Goal: Transaction & Acquisition: Purchase product/service

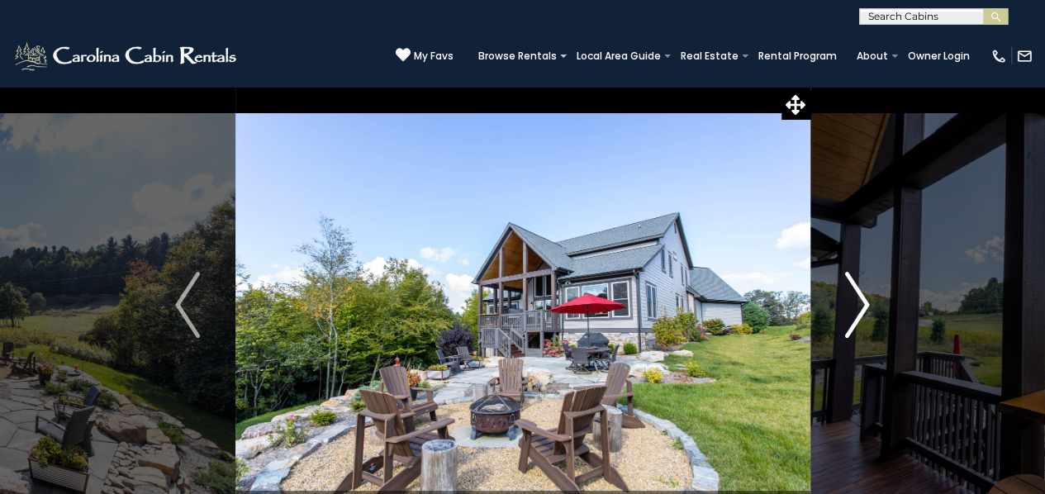
click at [868, 297] on img "Next" at bounding box center [857, 305] width 25 height 66
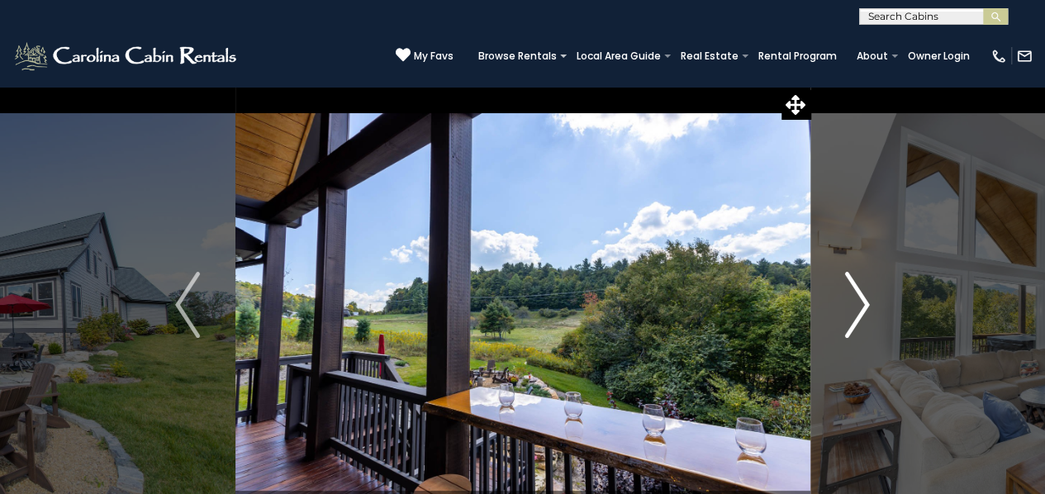
click at [868, 297] on img "Next" at bounding box center [857, 305] width 25 height 66
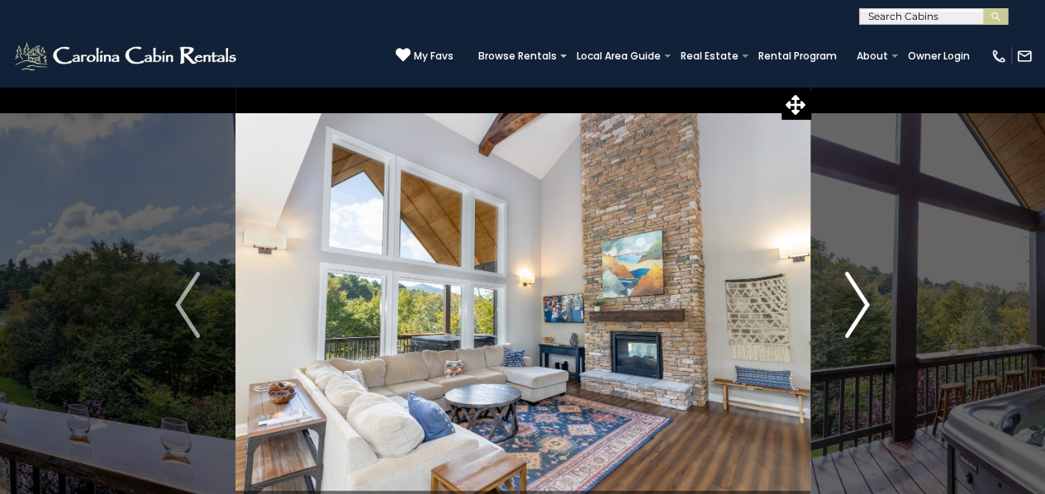
click at [868, 297] on img "Next" at bounding box center [857, 305] width 25 height 66
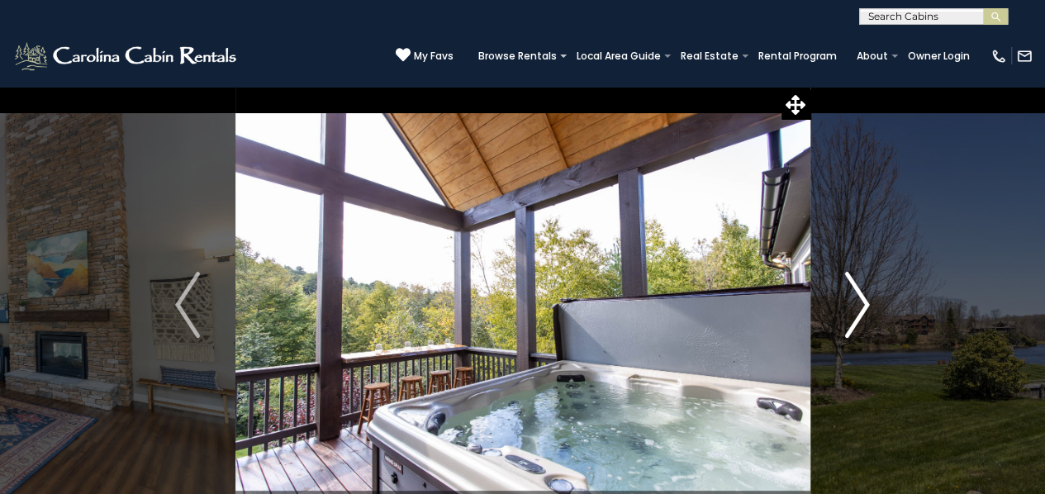
click at [868, 297] on img "Next" at bounding box center [857, 305] width 25 height 66
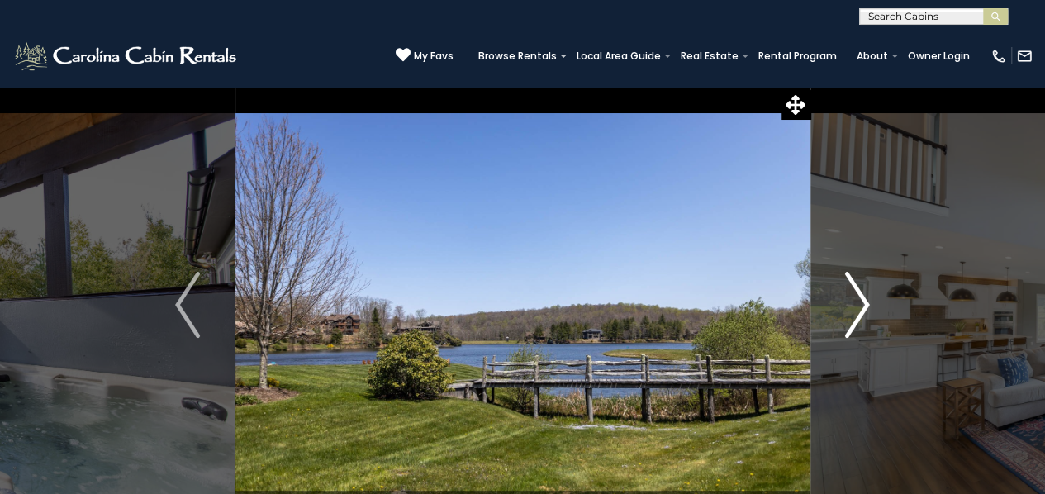
click at [868, 297] on img "Next" at bounding box center [857, 305] width 25 height 66
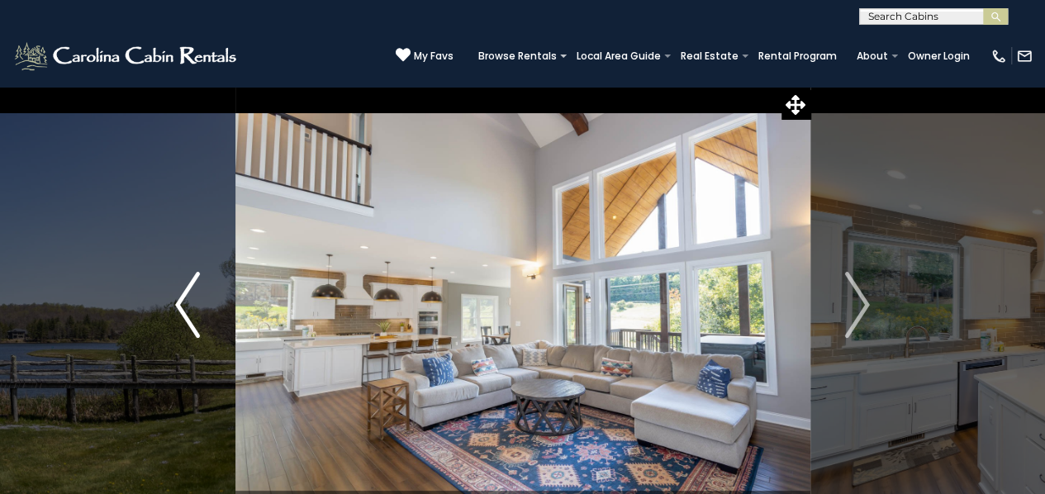
click at [195, 292] on img "Previous" at bounding box center [187, 305] width 25 height 66
click at [803, 108] on icon at bounding box center [795, 105] width 20 height 20
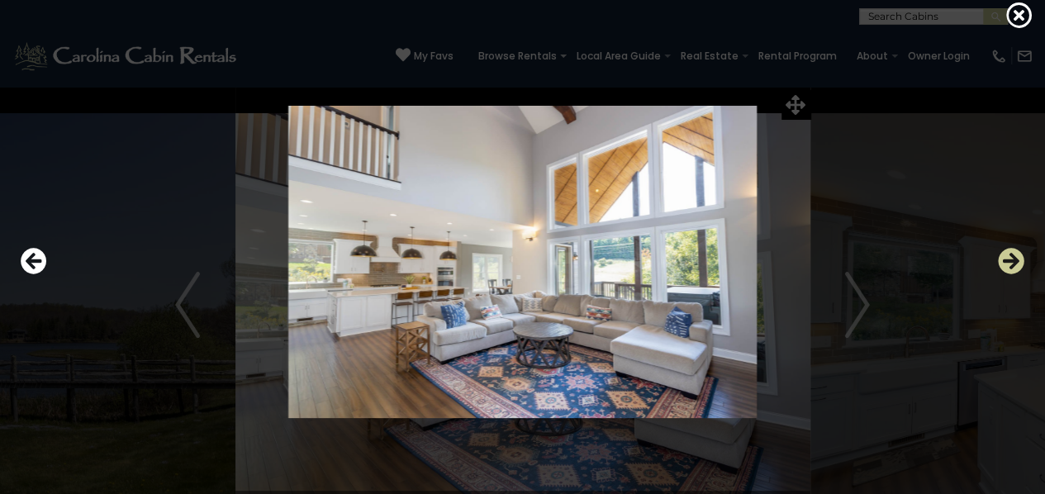
click at [1008, 263] on icon "Next" at bounding box center [1011, 261] width 26 height 26
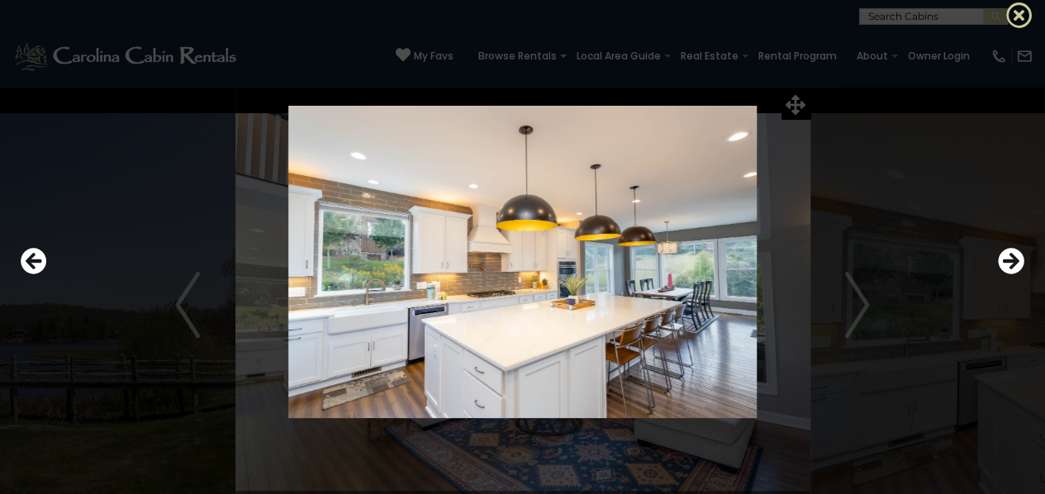
click at [1023, 10] on icon at bounding box center [1019, 15] width 26 height 26
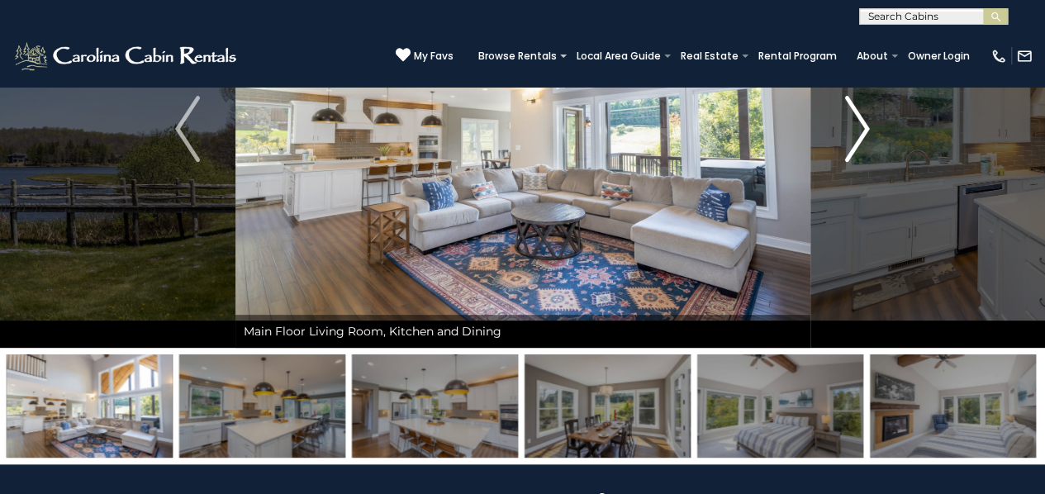
scroll to position [174, 0]
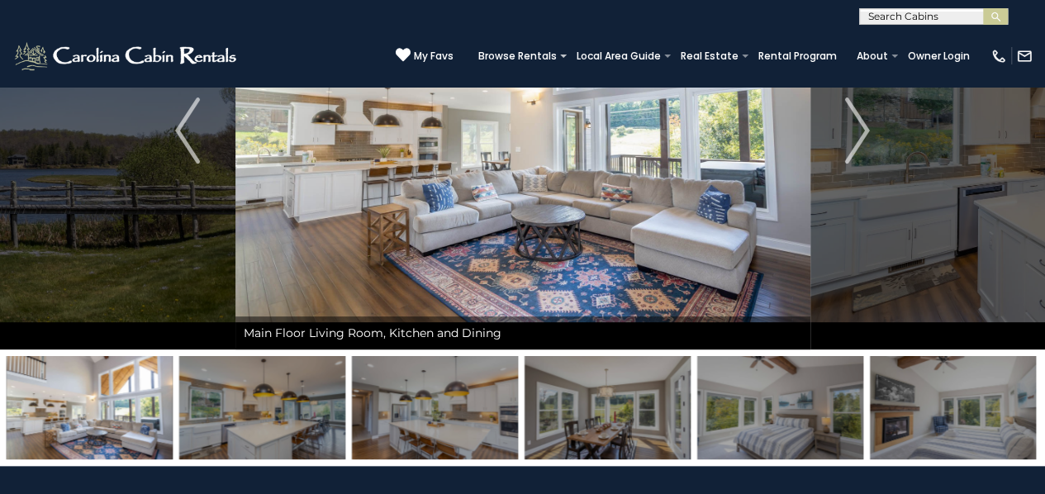
click at [707, 145] on img at bounding box center [522, 131] width 575 height 438
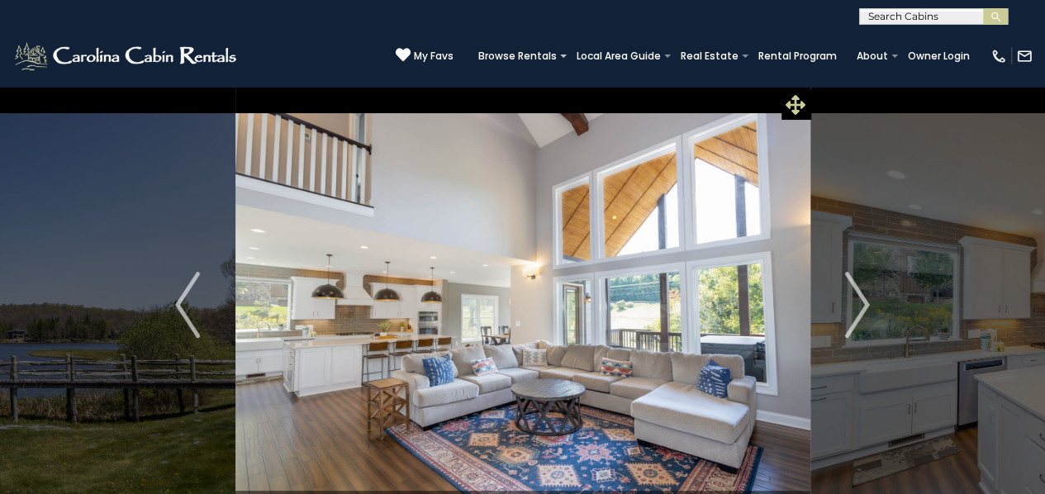
click at [791, 112] on icon at bounding box center [795, 105] width 20 height 20
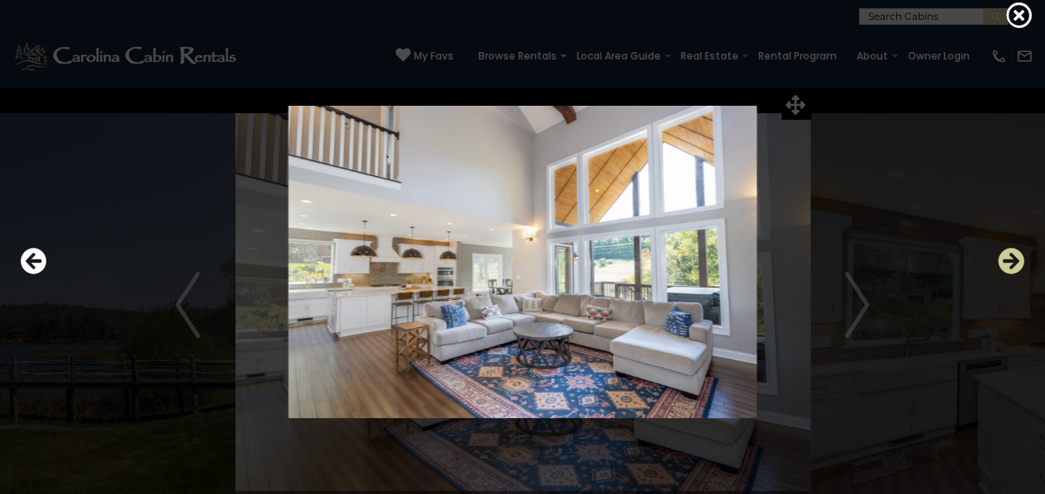
click at [1011, 258] on icon "Next" at bounding box center [1011, 261] width 26 height 26
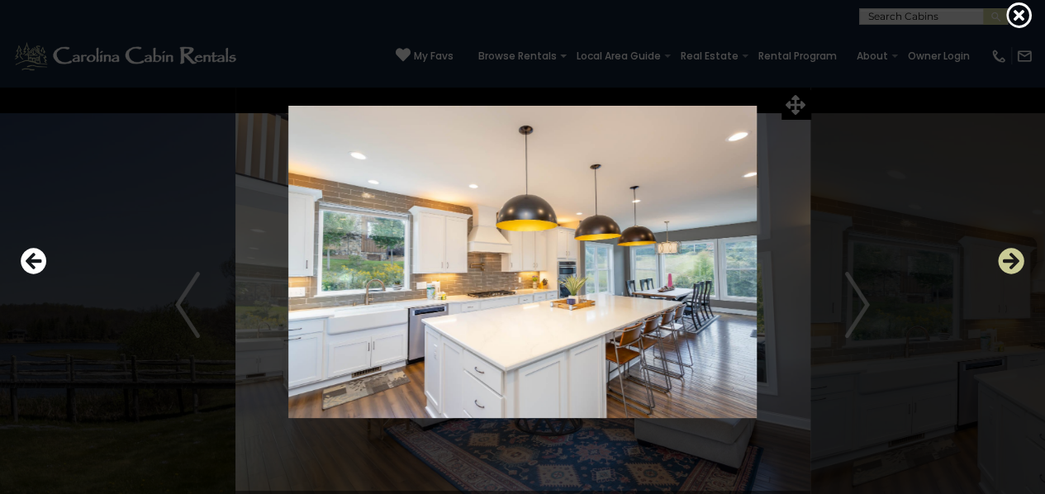
click at [999, 255] on icon "Next" at bounding box center [1011, 261] width 26 height 26
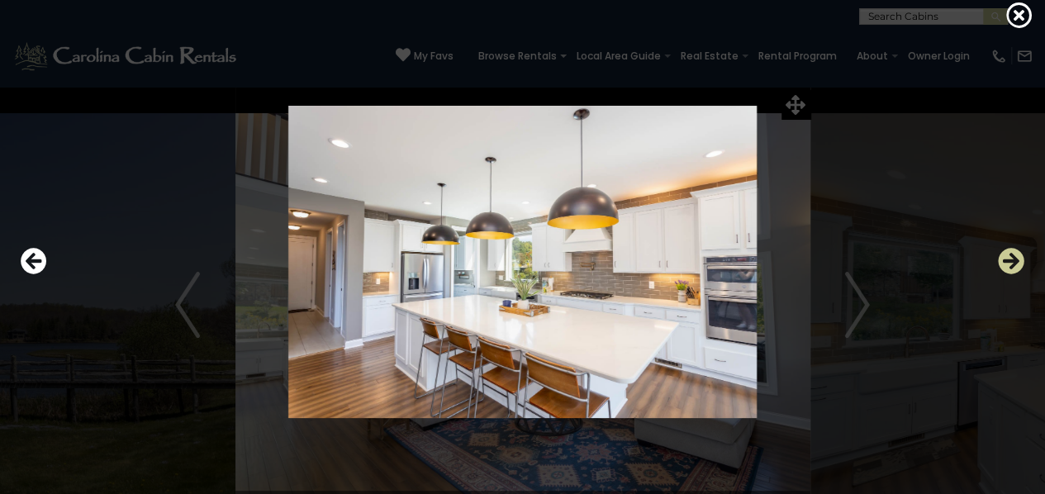
click at [999, 255] on icon "Next" at bounding box center [1011, 261] width 26 height 26
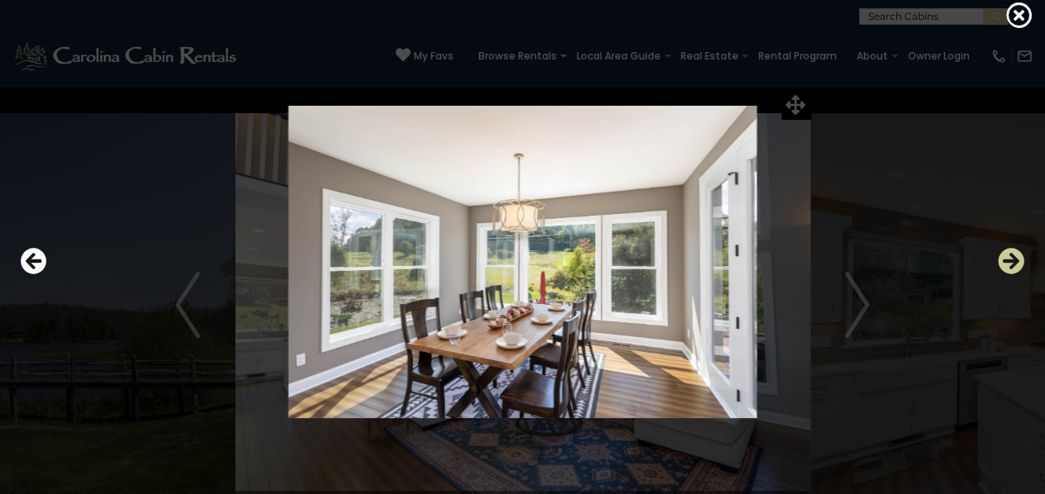
click at [999, 255] on icon "Next" at bounding box center [1011, 261] width 26 height 26
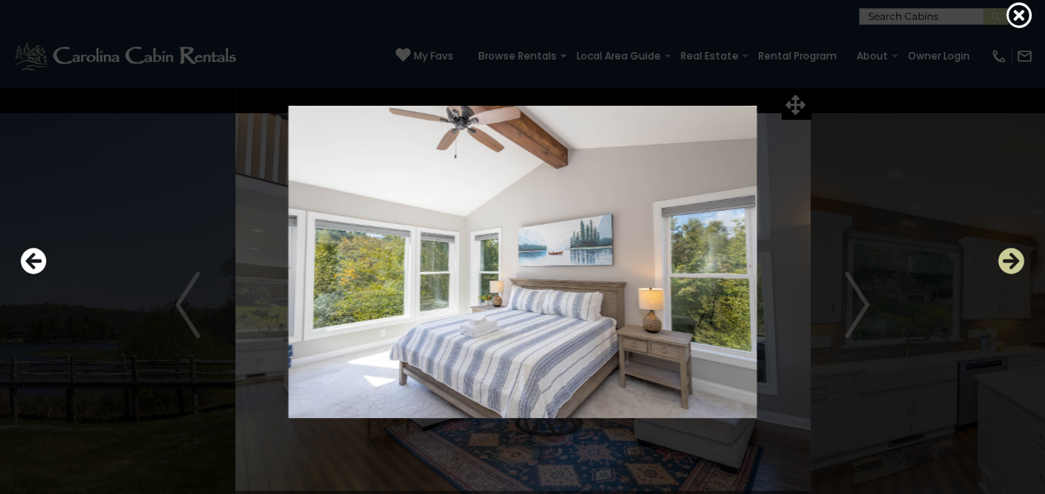
click at [999, 255] on icon "Next" at bounding box center [1011, 261] width 26 height 26
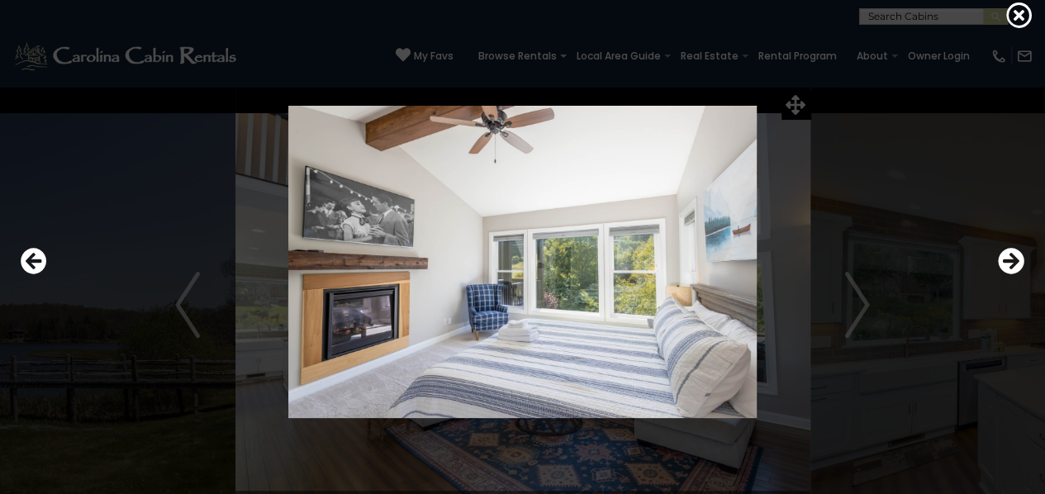
click at [994, 254] on div at bounding box center [522, 262] width 1020 height 444
click at [1010, 262] on icon "Next" at bounding box center [1011, 261] width 26 height 26
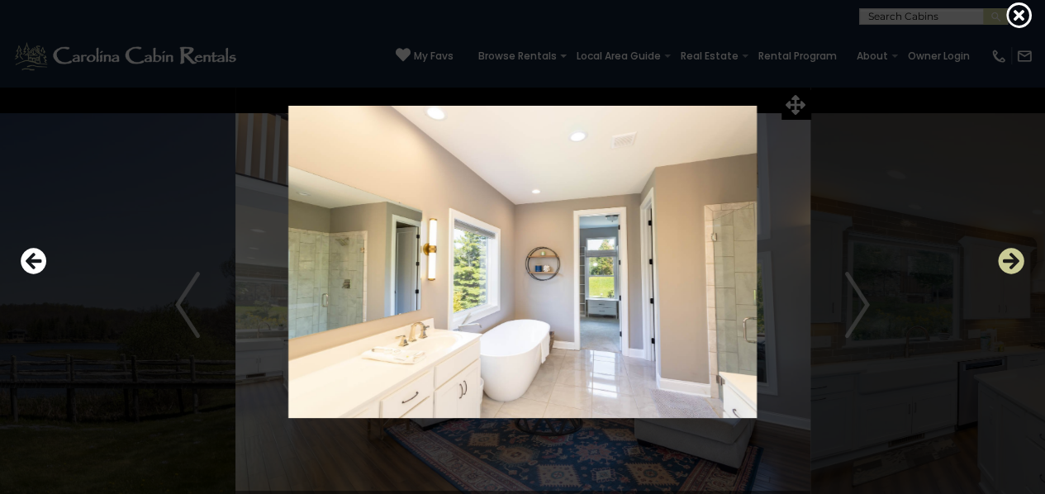
click at [1010, 262] on icon "Next" at bounding box center [1011, 261] width 26 height 26
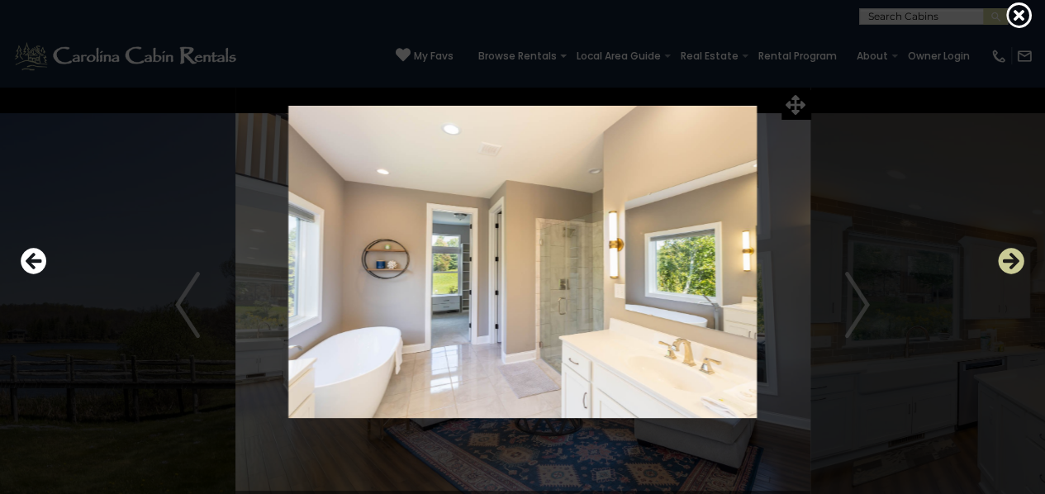
click at [1016, 258] on icon "Next" at bounding box center [1011, 261] width 26 height 26
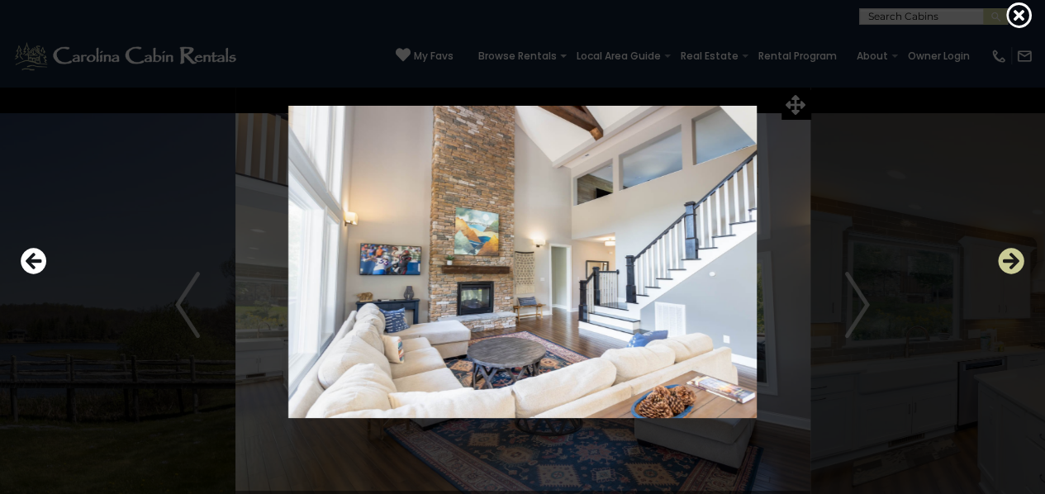
click at [1017, 258] on icon "Next" at bounding box center [1011, 261] width 26 height 26
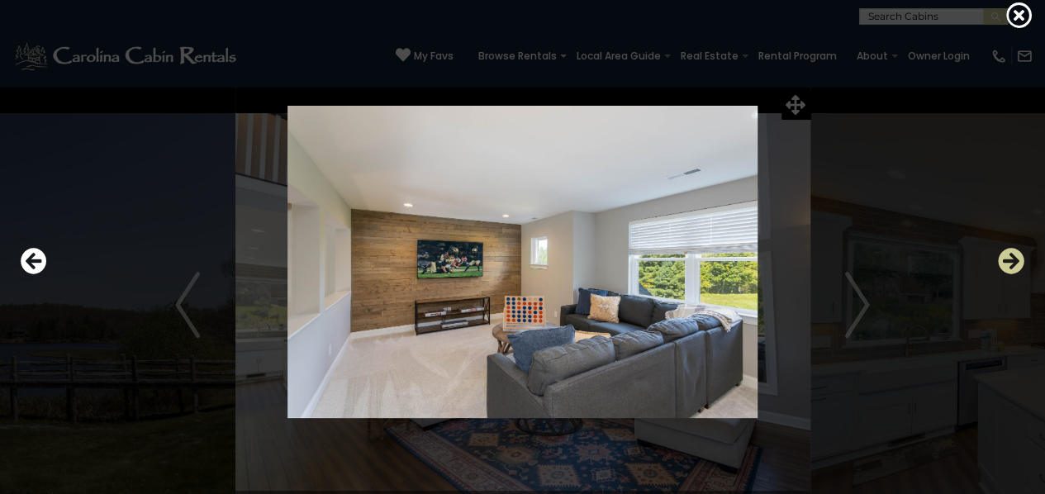
click at [1017, 258] on icon "Next" at bounding box center [1011, 261] width 26 height 26
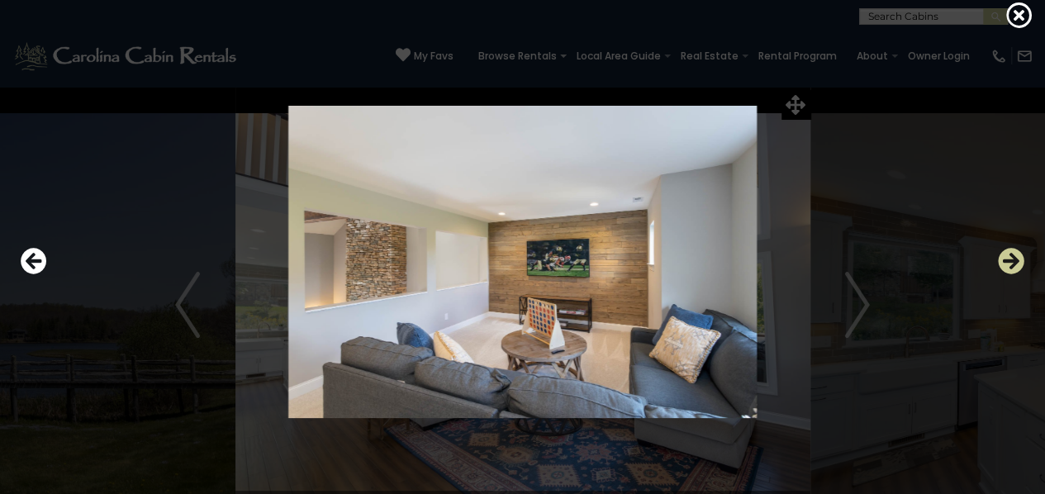
click at [1017, 258] on icon "Next" at bounding box center [1011, 261] width 26 height 26
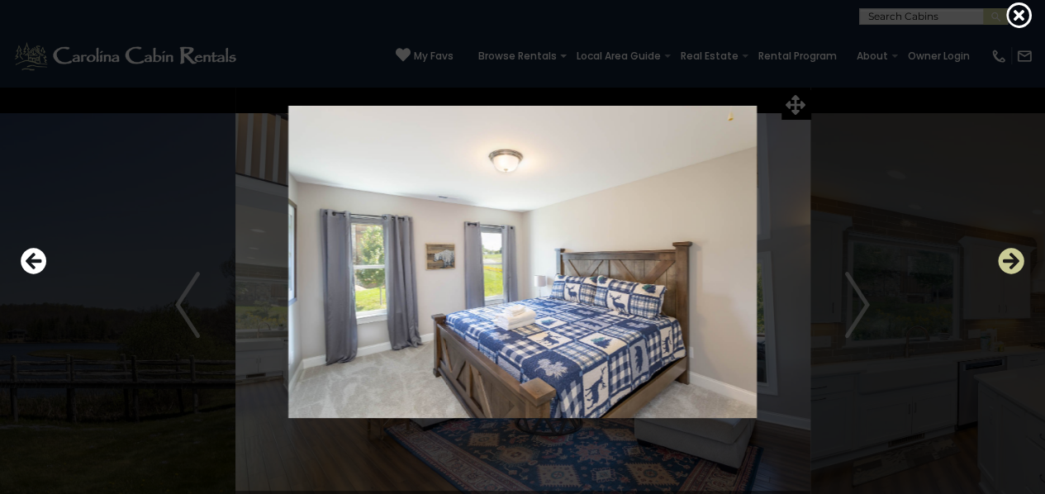
click at [1017, 258] on icon "Next" at bounding box center [1011, 261] width 26 height 26
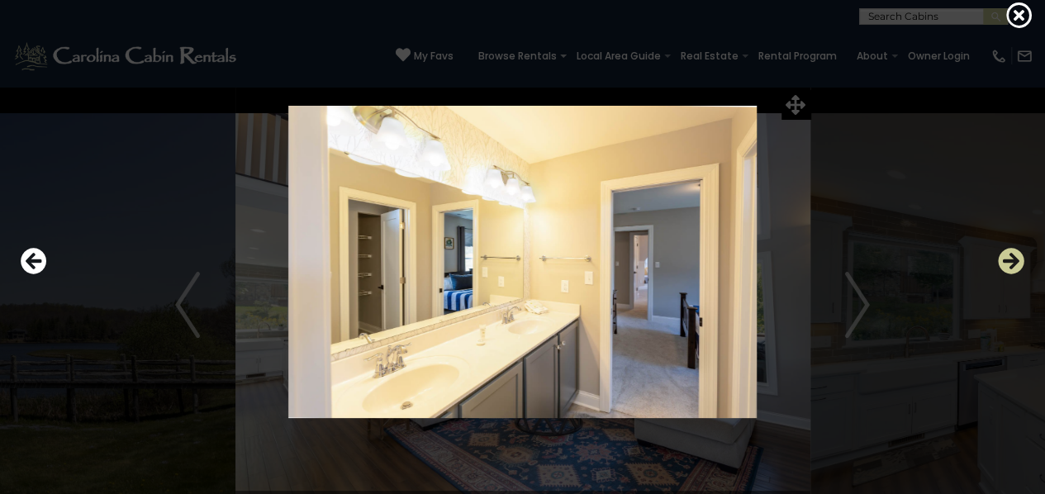
click at [1017, 258] on icon "Next" at bounding box center [1011, 261] width 26 height 26
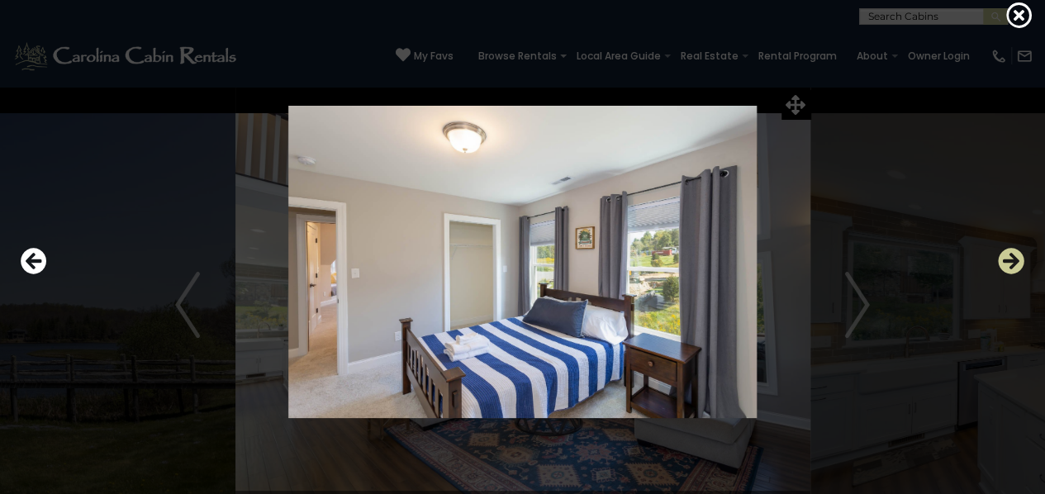
click at [1017, 258] on icon "Next" at bounding box center [1011, 261] width 26 height 26
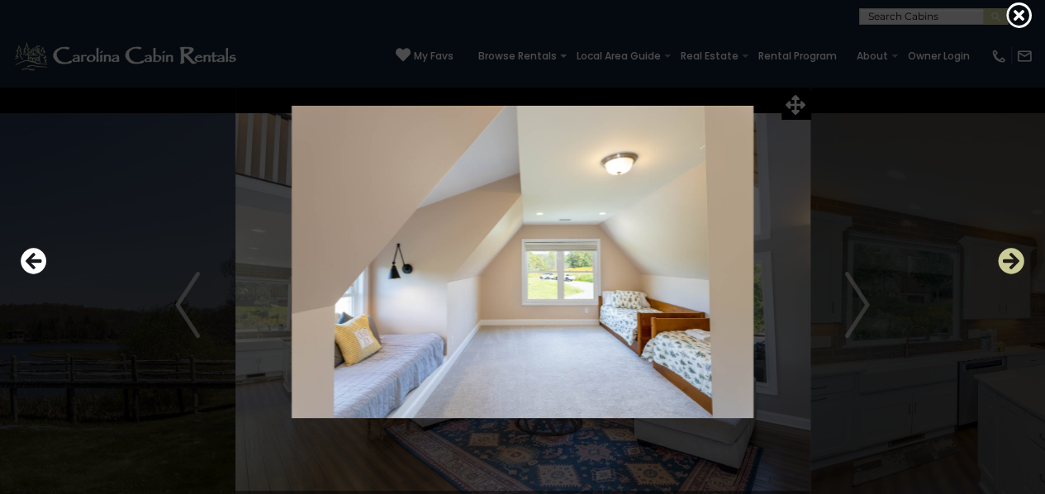
click at [1017, 258] on icon "Next" at bounding box center [1011, 261] width 26 height 26
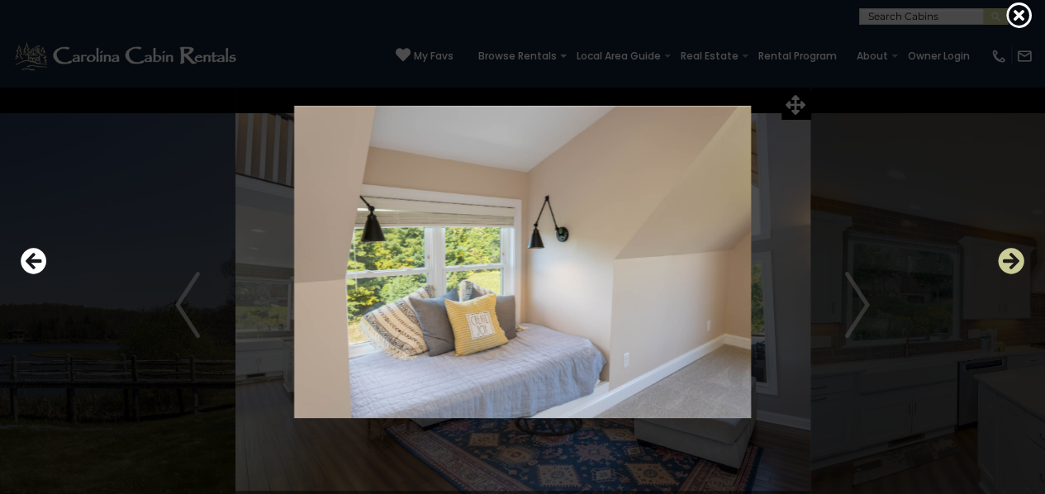
click at [1017, 258] on icon "Next" at bounding box center [1011, 261] width 26 height 26
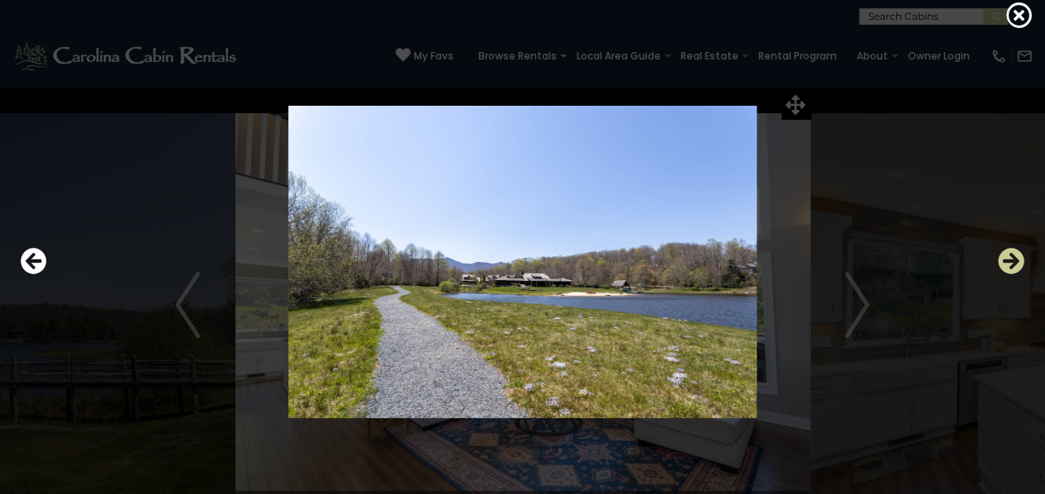
click at [1017, 258] on icon "Next" at bounding box center [1011, 261] width 26 height 26
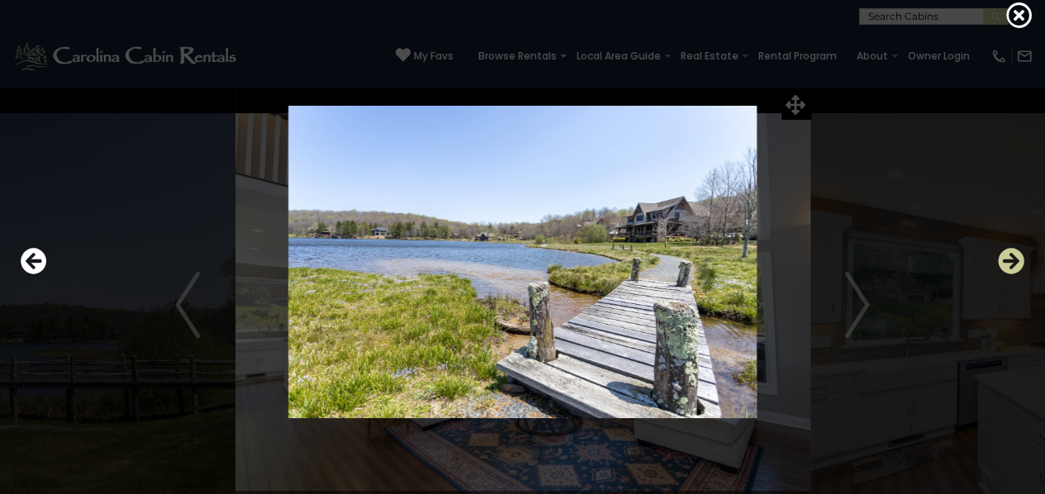
click at [1017, 258] on icon "Next" at bounding box center [1011, 261] width 26 height 26
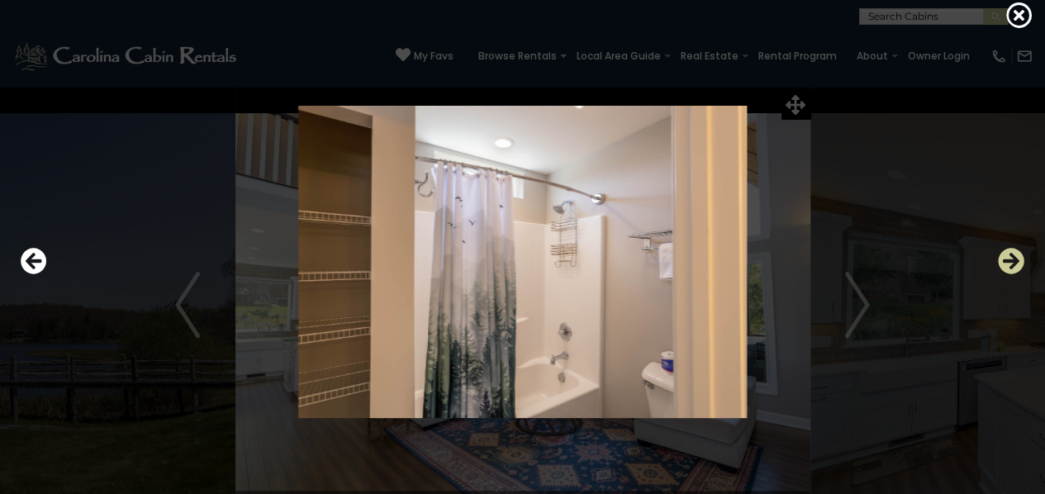
click at [1017, 258] on icon "Next" at bounding box center [1011, 261] width 26 height 26
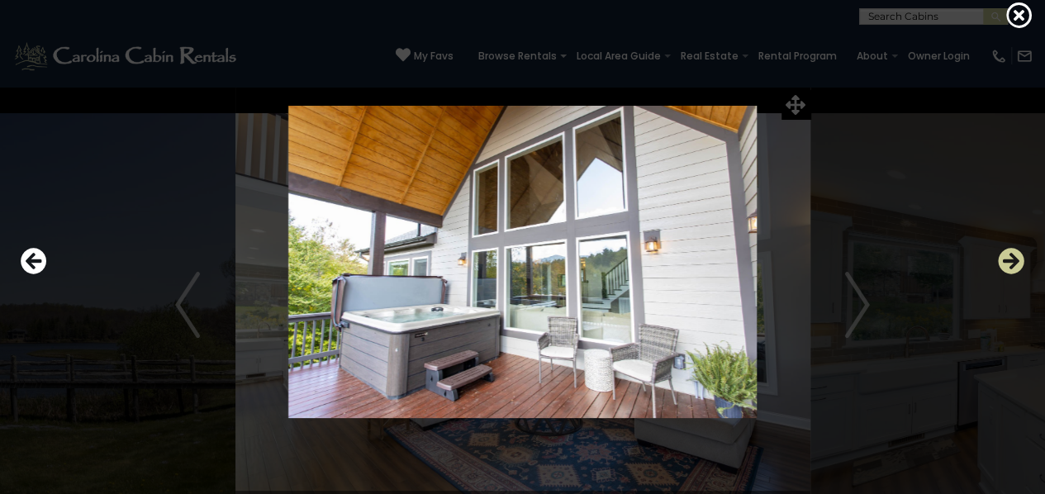
click at [1017, 258] on icon "Next" at bounding box center [1011, 261] width 26 height 26
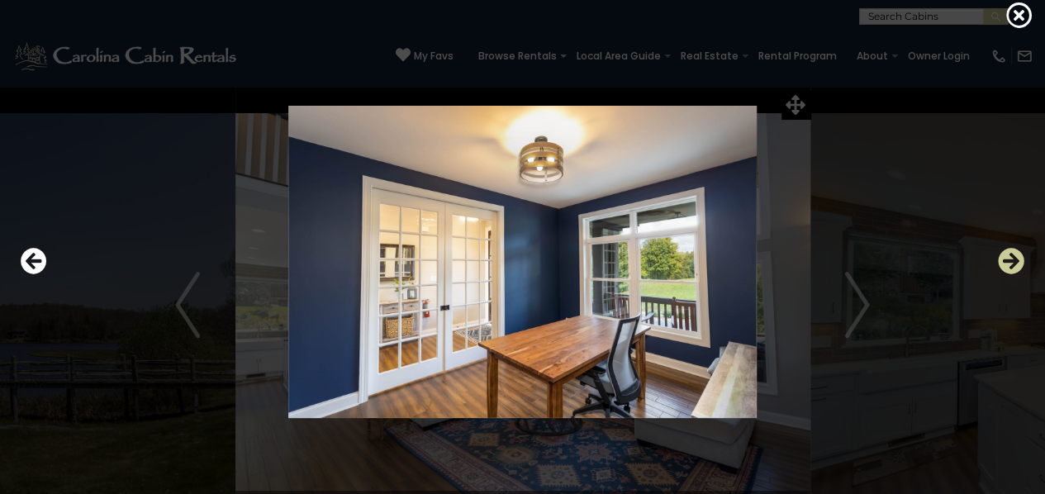
click at [1017, 260] on icon "Next" at bounding box center [1011, 261] width 26 height 26
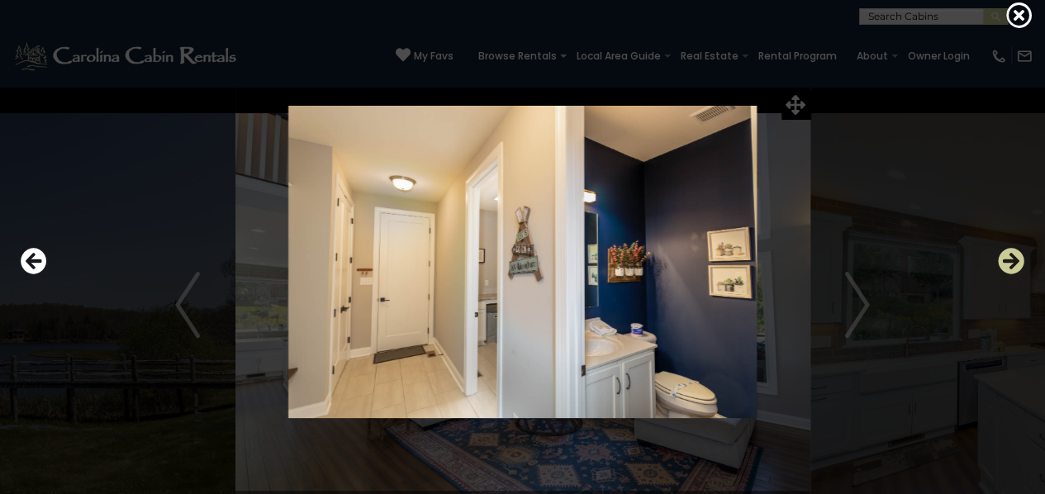
click at [1017, 260] on icon "Next" at bounding box center [1011, 261] width 26 height 26
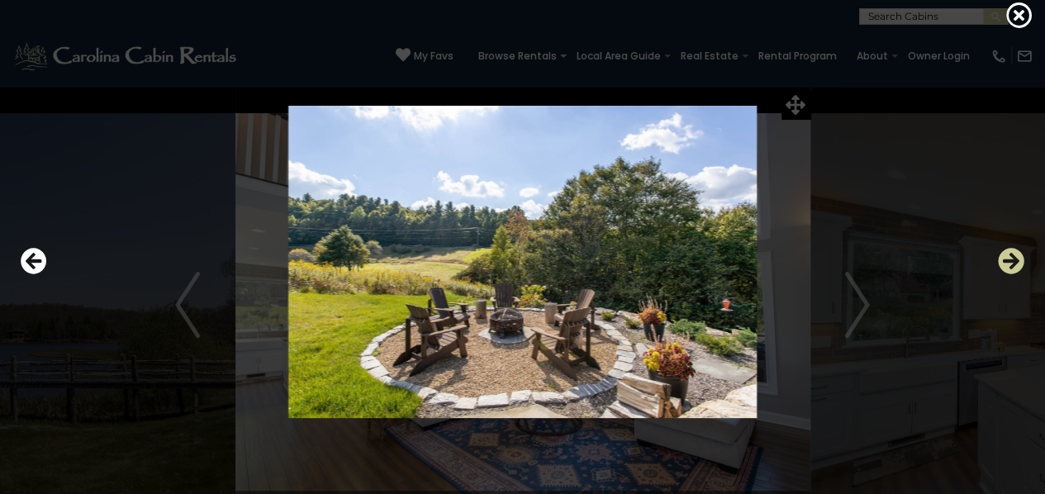
click at [1017, 260] on icon "Next" at bounding box center [1011, 261] width 26 height 26
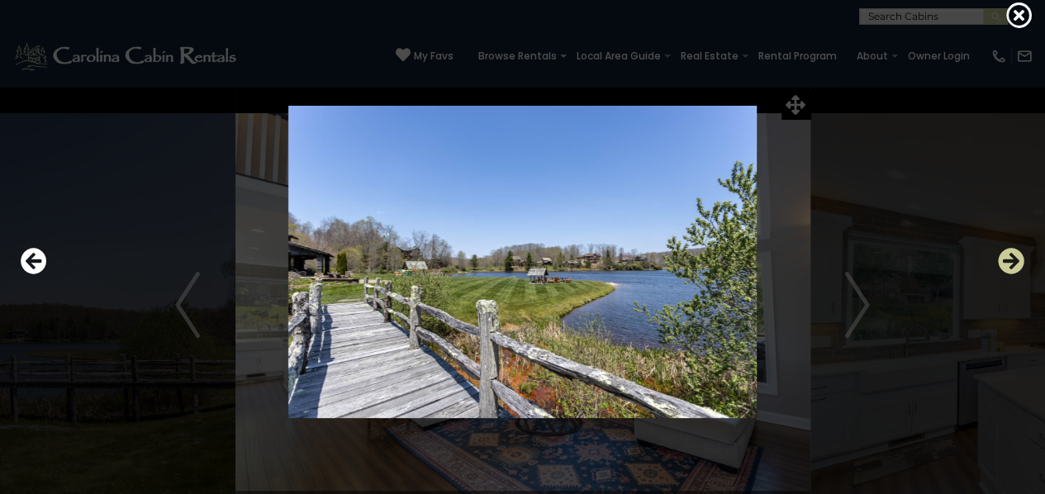
click at [1017, 260] on icon "Next" at bounding box center [1011, 261] width 26 height 26
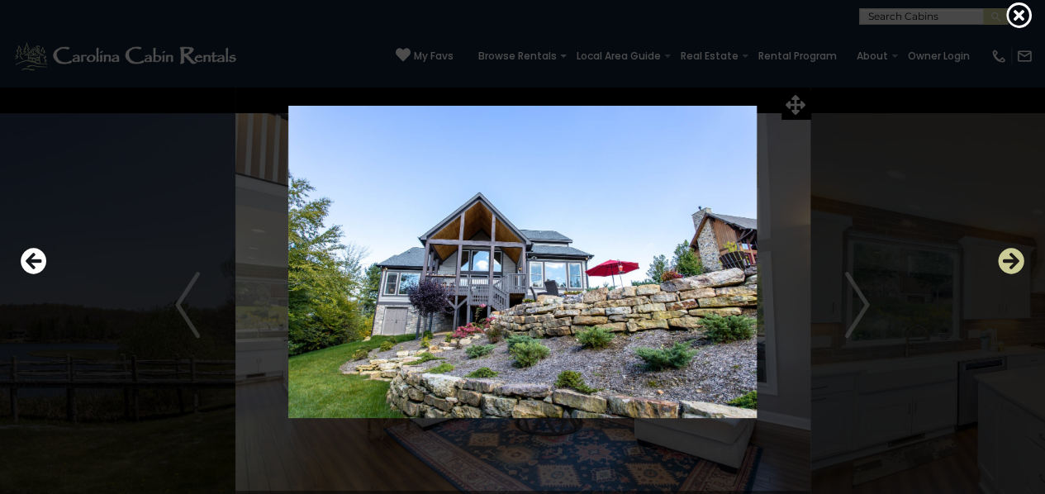
click at [1017, 260] on icon "Next" at bounding box center [1011, 261] width 26 height 26
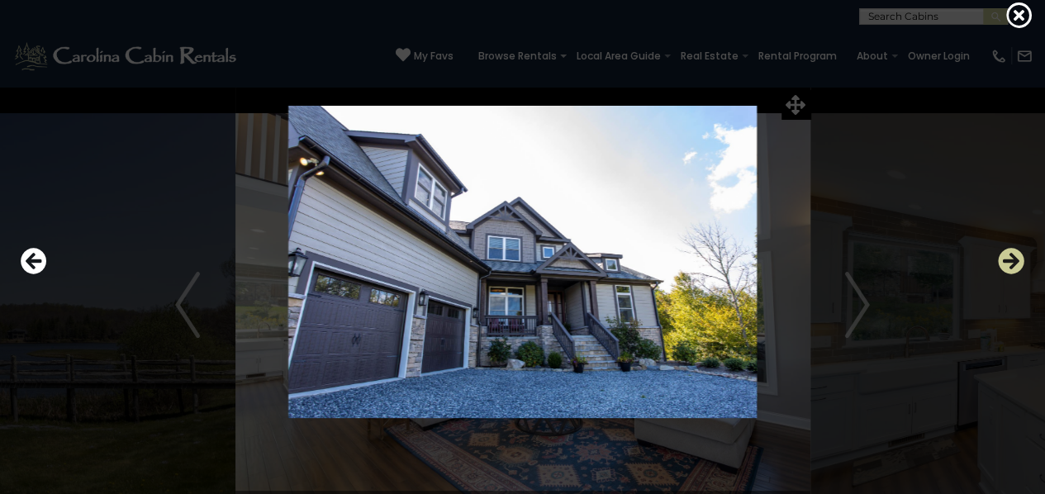
click at [1017, 260] on icon "Next" at bounding box center [1011, 261] width 26 height 26
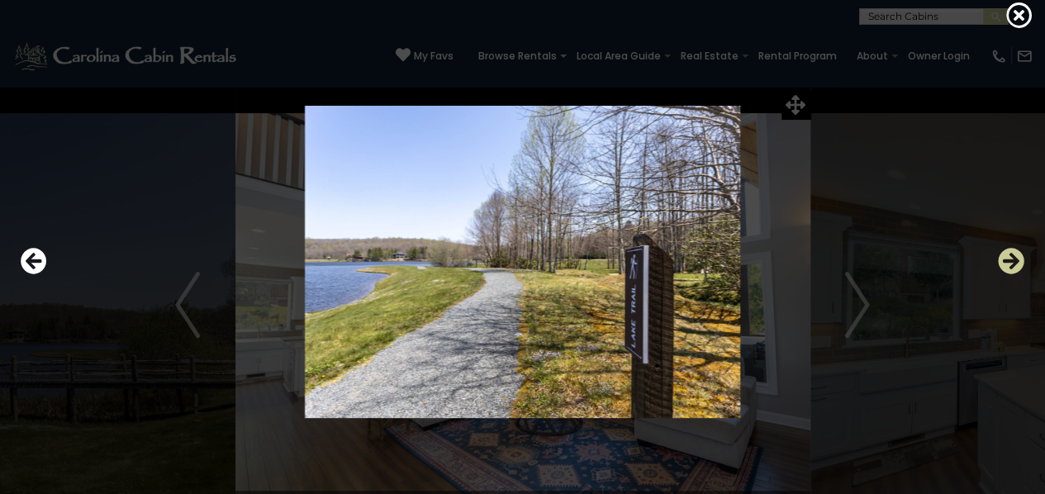
click at [1017, 260] on icon "Next" at bounding box center [1011, 261] width 26 height 26
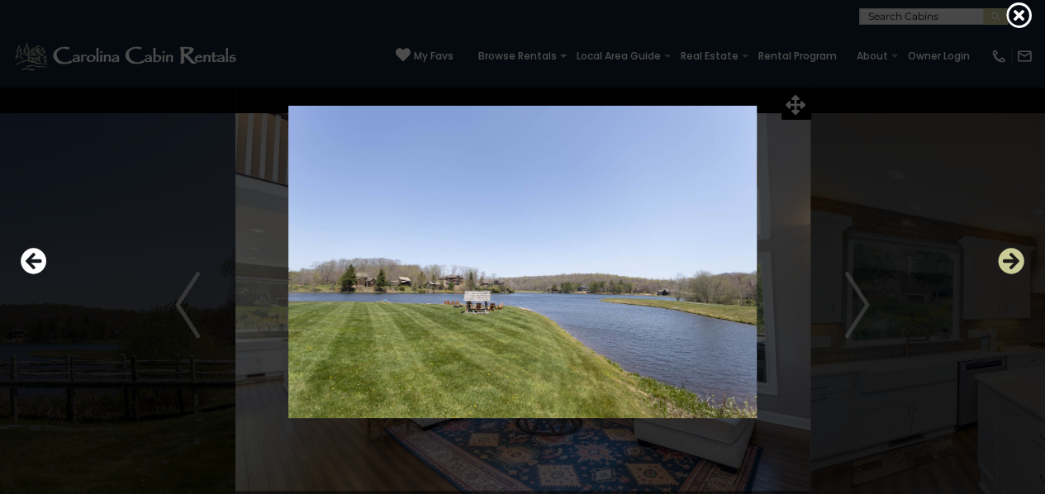
click at [1017, 260] on icon "Next" at bounding box center [1011, 261] width 26 height 26
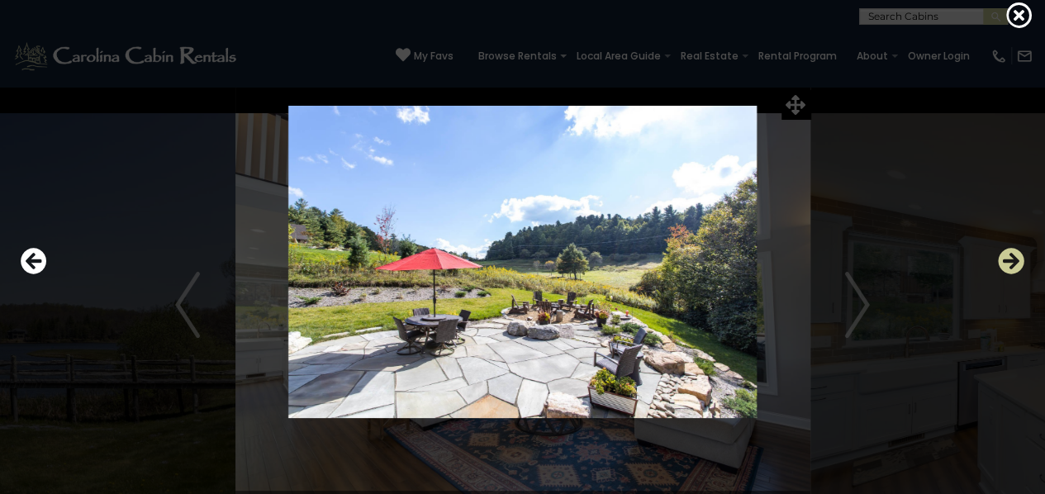
click at [1017, 260] on icon "Next" at bounding box center [1011, 261] width 26 height 26
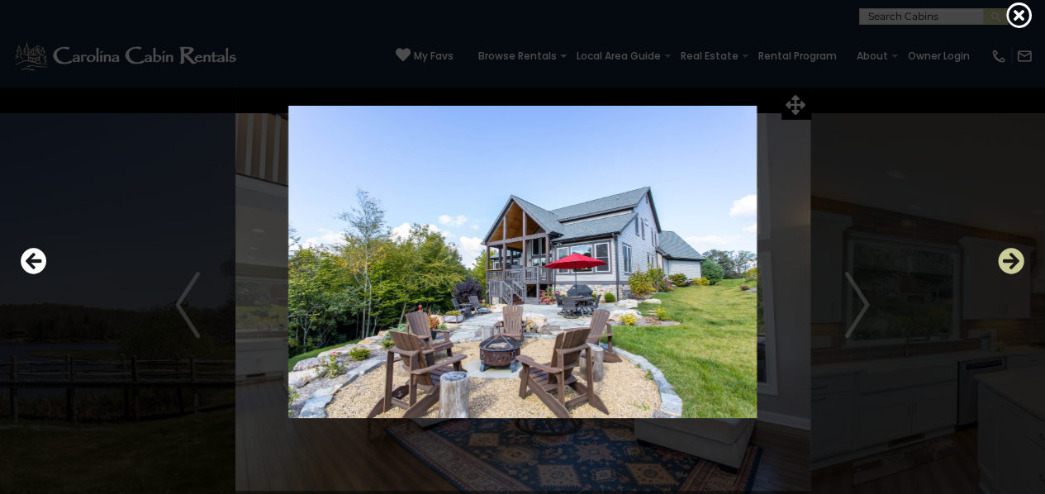
click at [1017, 260] on icon "Next" at bounding box center [1011, 261] width 26 height 26
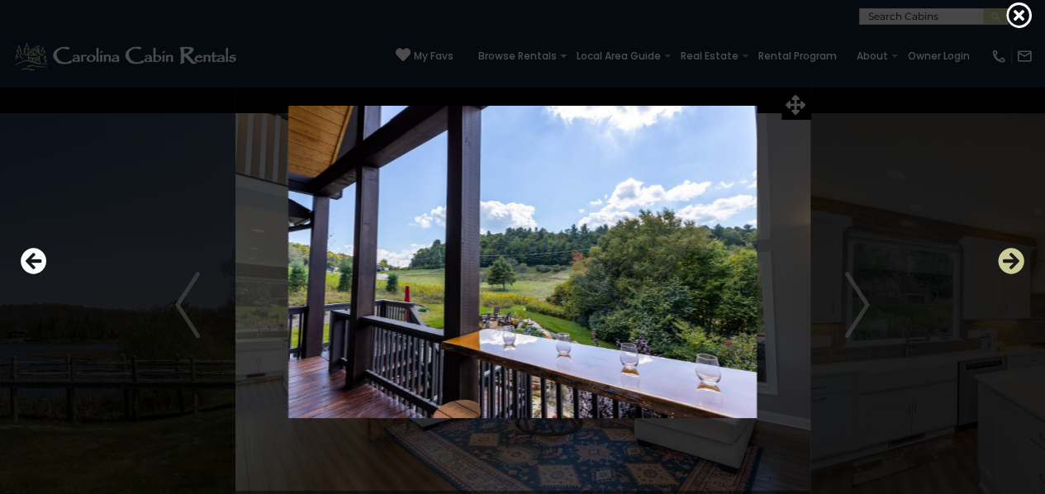
click at [1017, 260] on icon "Next" at bounding box center [1011, 261] width 26 height 26
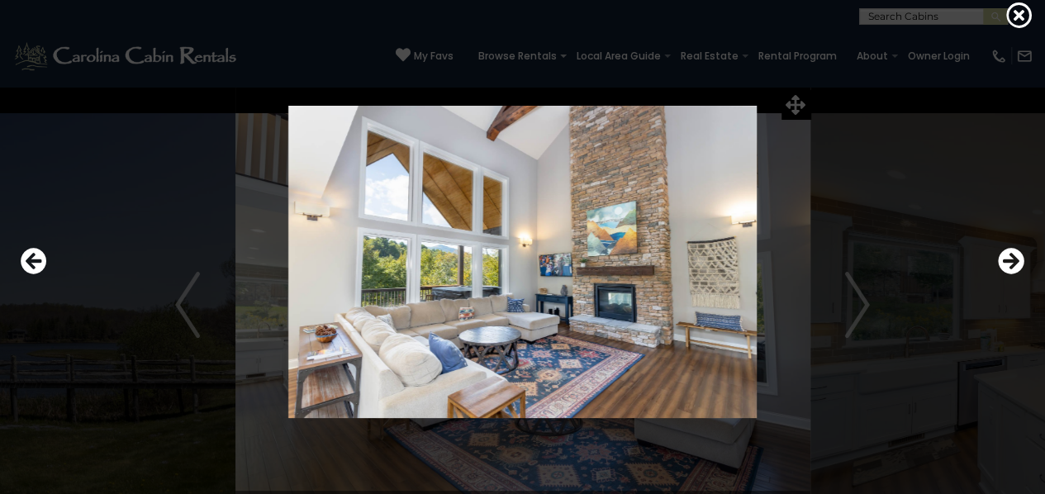
click at [785, 116] on img at bounding box center [522, 262] width 848 height 312
click at [1027, 2] on div at bounding box center [522, 247] width 1045 height 494
click at [1018, 20] on icon at bounding box center [1019, 15] width 26 height 26
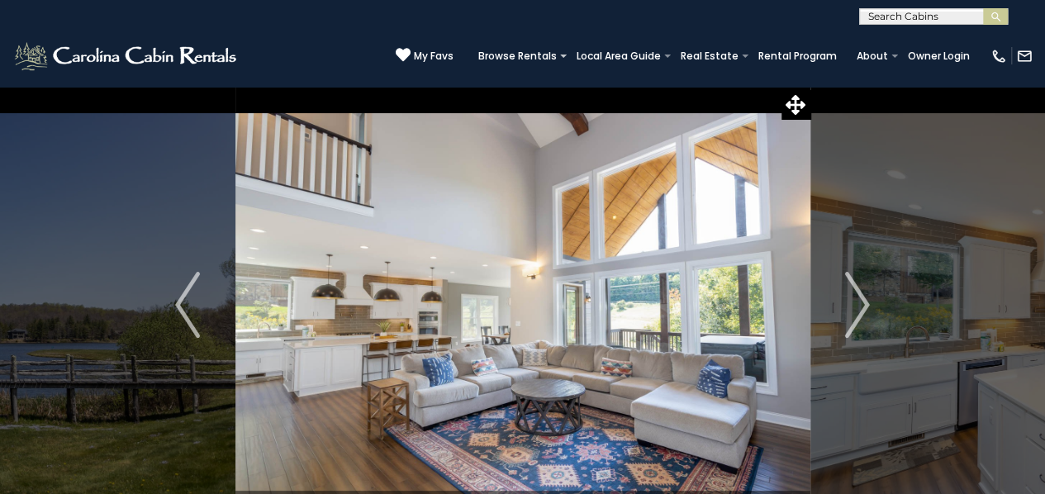
click at [799, 50] on link "Rental Program" at bounding box center [797, 56] width 95 height 23
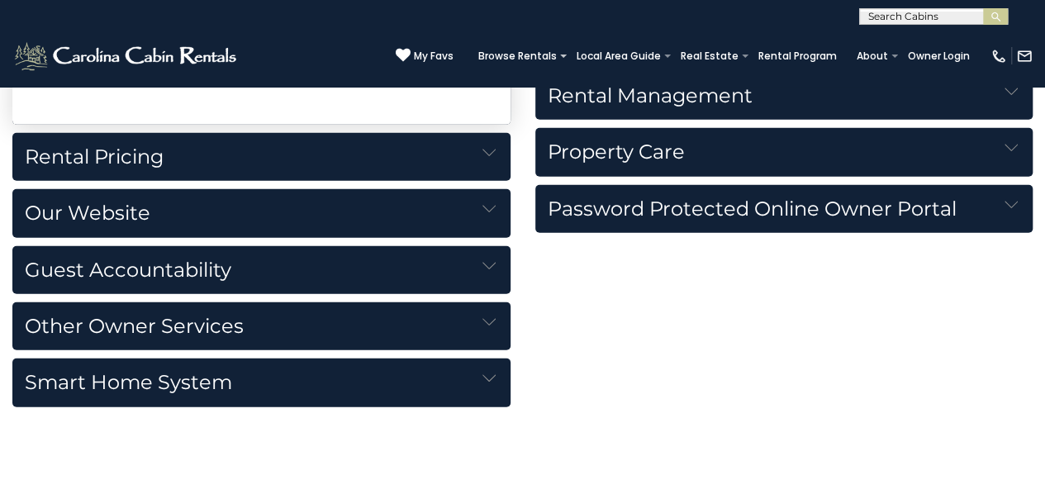
scroll to position [2036, 0]
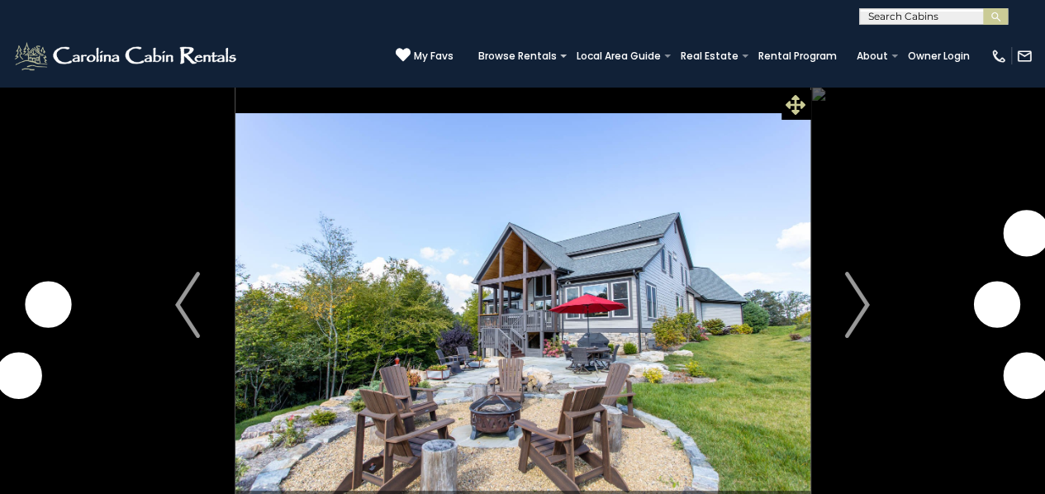
click at [802, 107] on icon at bounding box center [795, 105] width 20 height 20
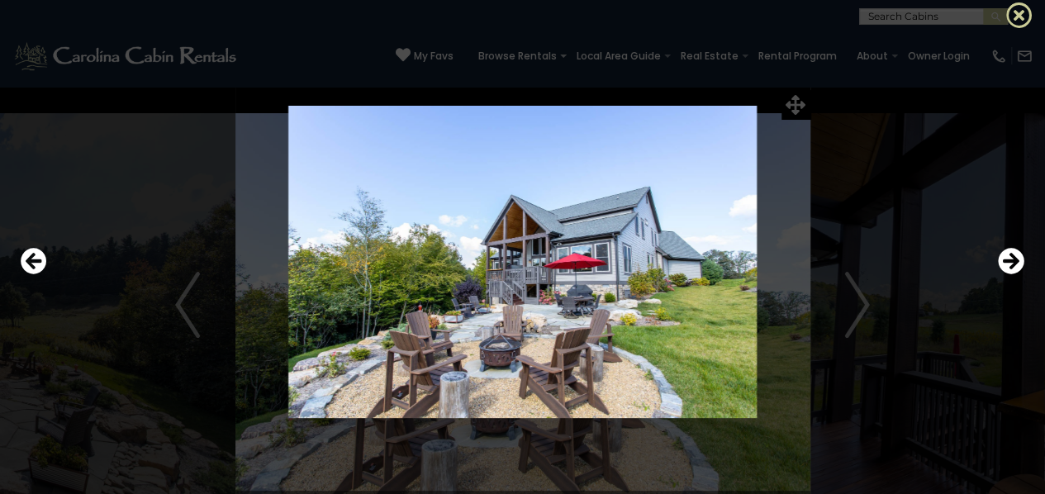
click at [1029, 16] on icon at bounding box center [1019, 15] width 26 height 26
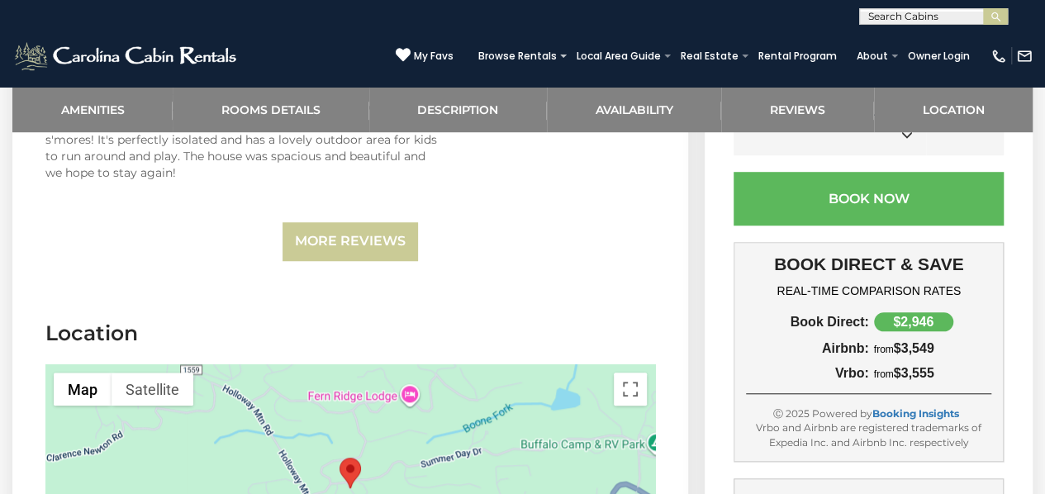
scroll to position [3481, 0]
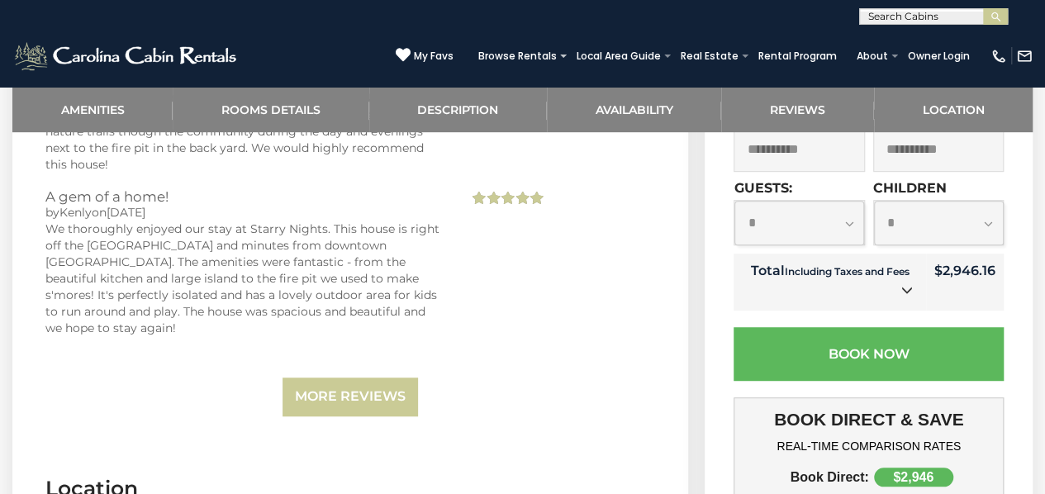
click at [843, 201] on select "**********" at bounding box center [799, 223] width 130 height 45
select select "**"
click at [734, 201] on select "**********" at bounding box center [799, 223] width 130 height 45
click at [841, 252] on form "**********" at bounding box center [868, 244] width 270 height 274
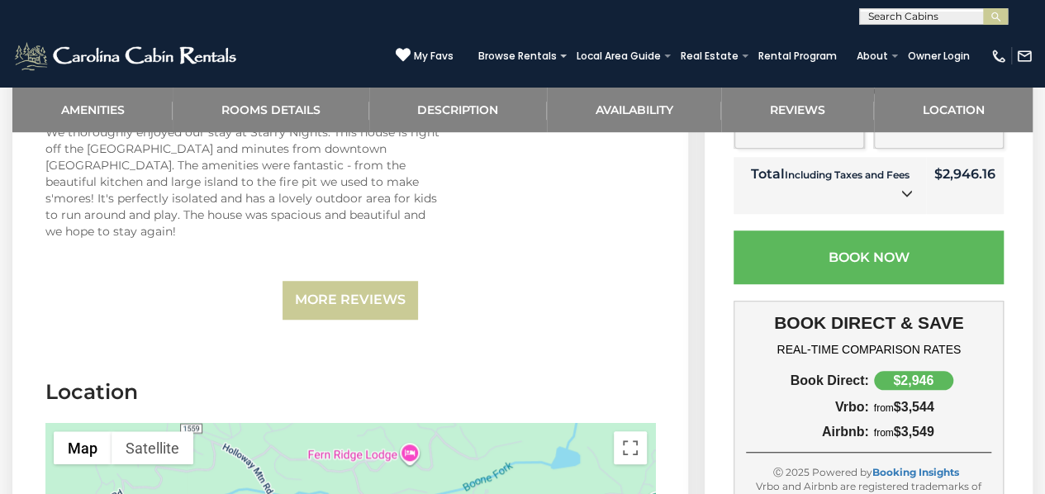
scroll to position [3417, 0]
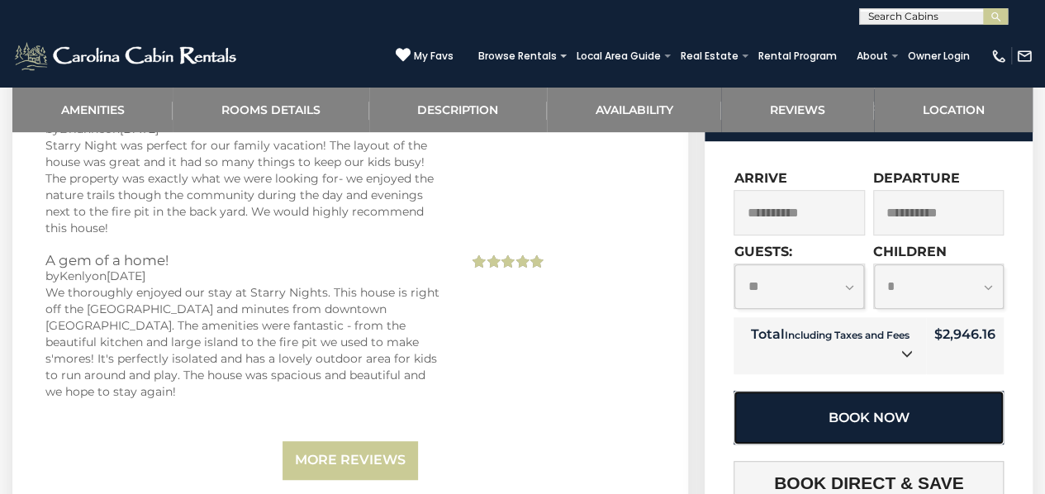
click at [813, 391] on button "Book Now" at bounding box center [868, 418] width 270 height 54
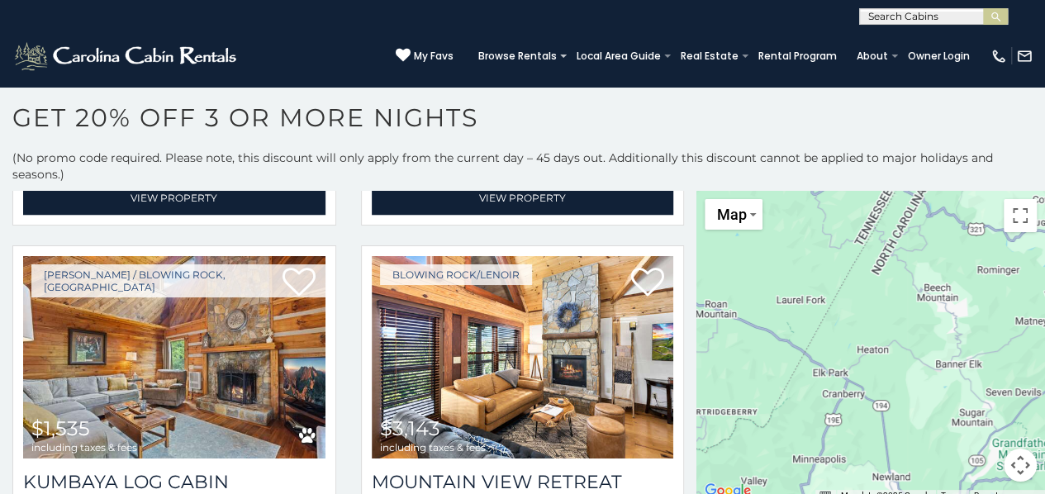
scroll to position [3924, 0]
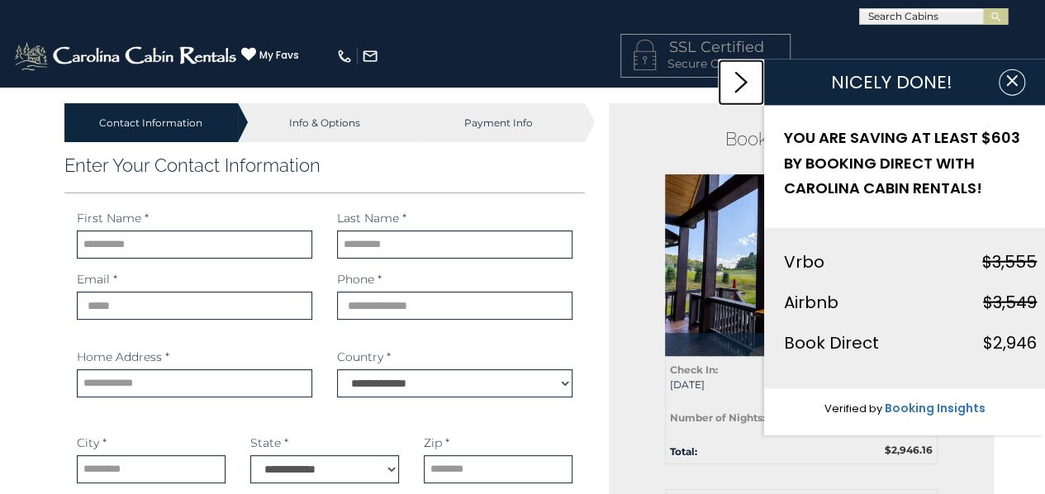
click at [732, 69] on link at bounding box center [741, 82] width 46 height 46
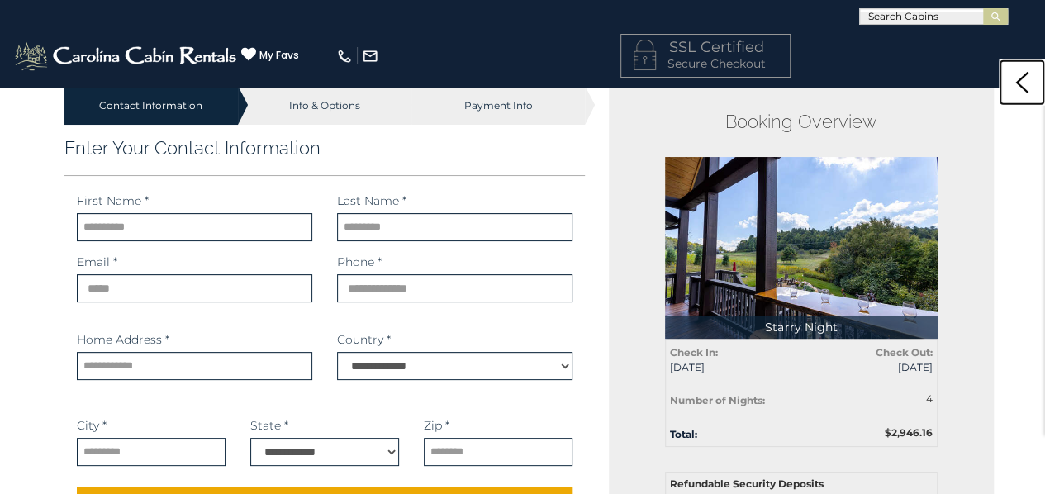
scroll to position [13, 0]
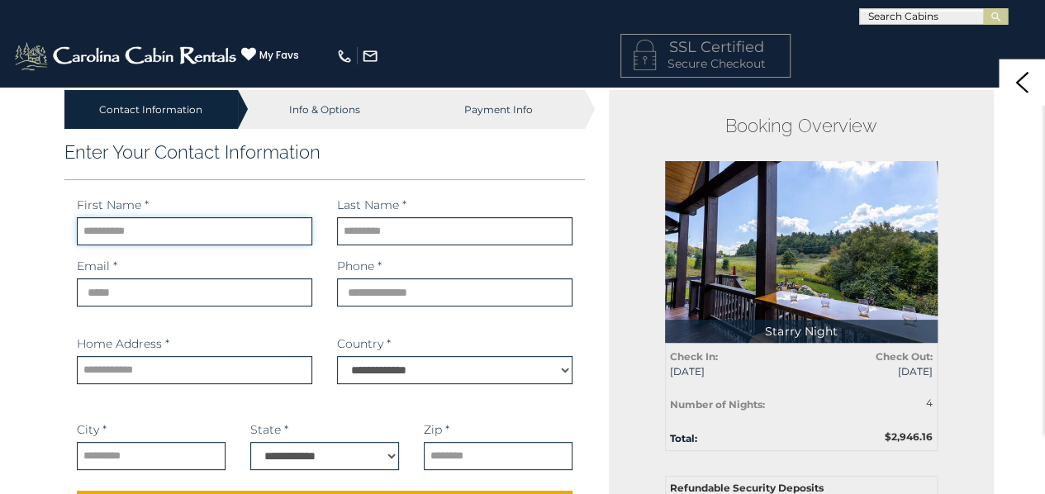
click at [230, 232] on input "text" at bounding box center [194, 231] width 235 height 28
type input "*"
type input "*******"
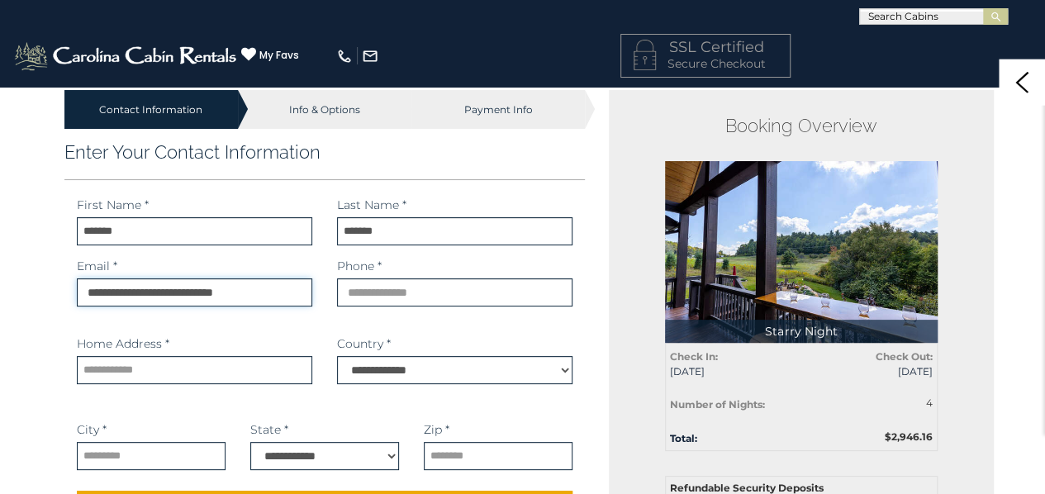
type input "**********"
click at [96, 360] on input "text" at bounding box center [194, 370] width 235 height 28
type input "**********"
click at [149, 452] on input "text" at bounding box center [151, 456] width 149 height 28
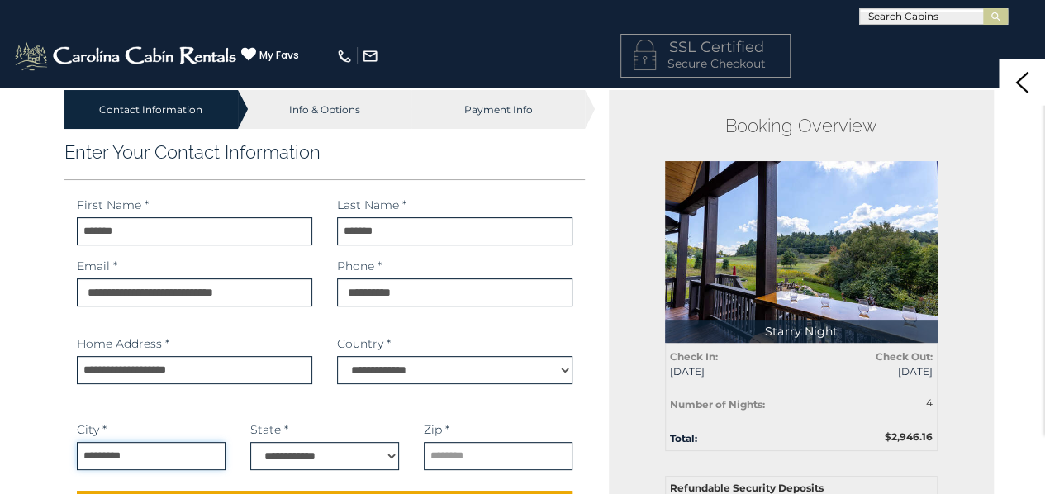
type input "*********"
click at [256, 441] on div "**********" at bounding box center [324, 445] width 149 height 49
click at [301, 450] on select "**********" at bounding box center [324, 456] width 149 height 28
select select "**"
click at [250, 442] on select "**********" at bounding box center [324, 456] width 149 height 28
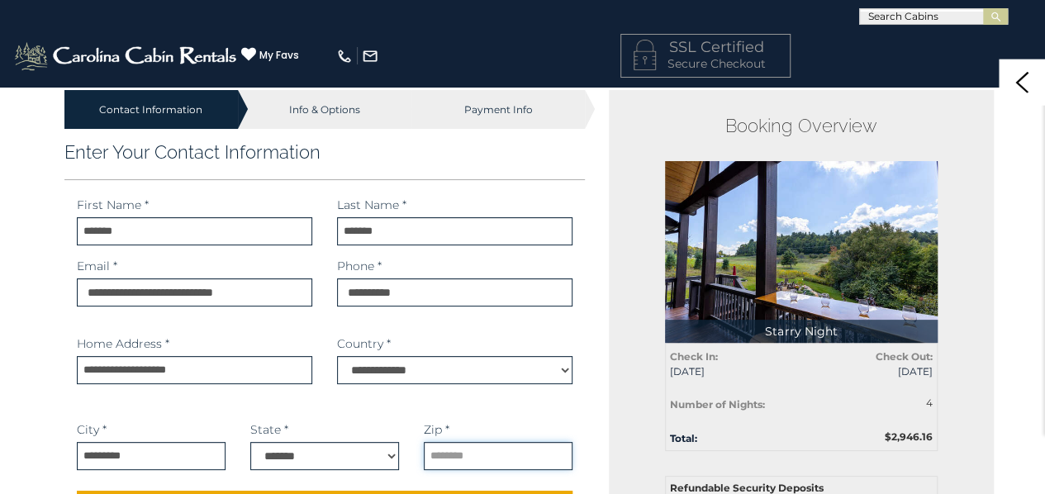
click at [458, 457] on input "text" at bounding box center [498, 456] width 149 height 28
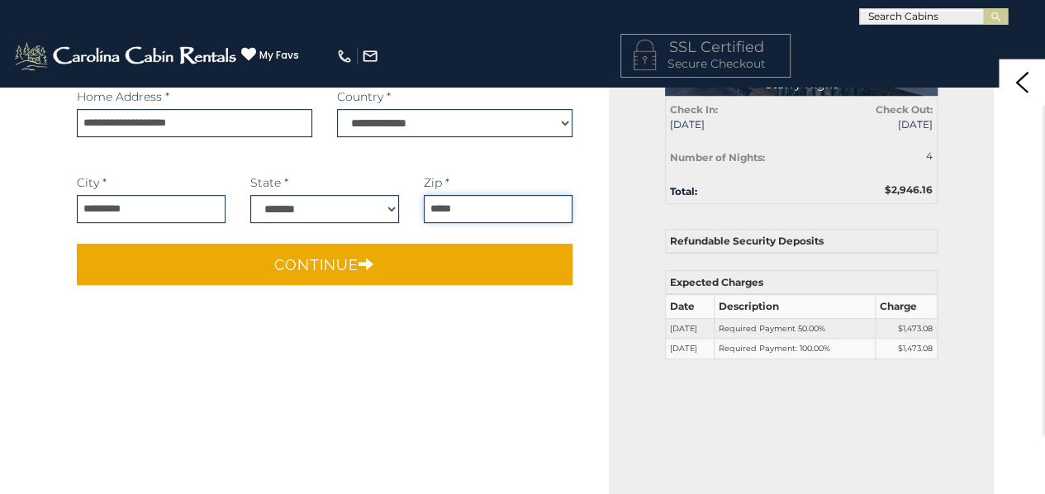
scroll to position [261, 0]
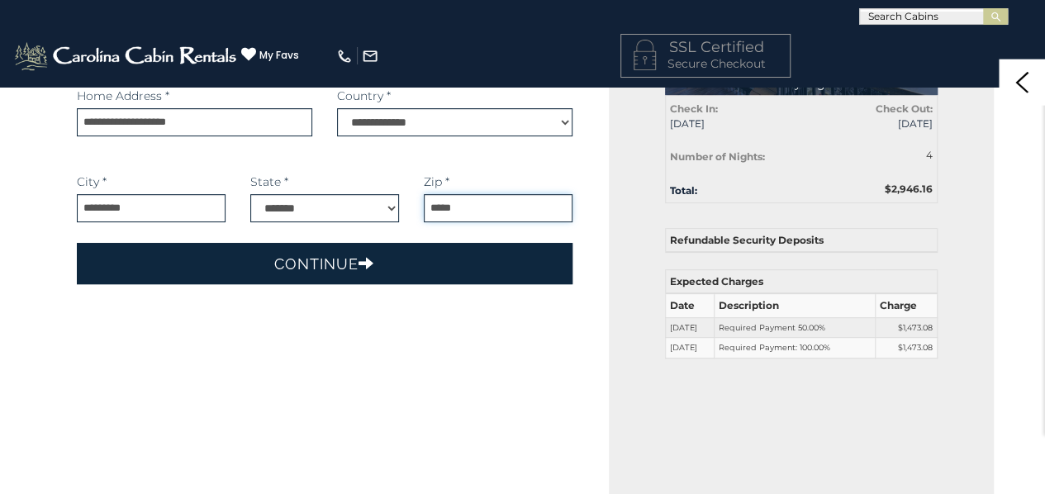
type input "*****"
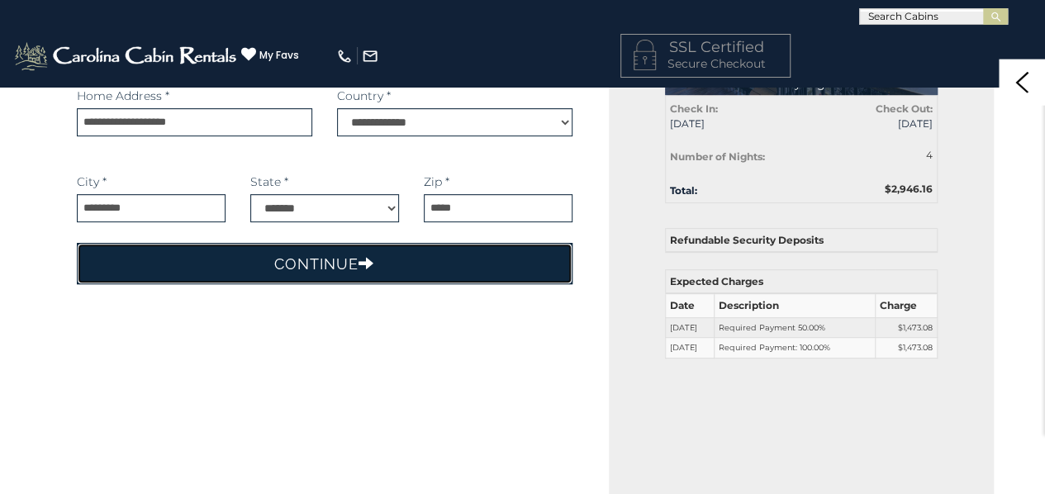
click at [352, 257] on button "Continue" at bounding box center [325, 263] width 496 height 41
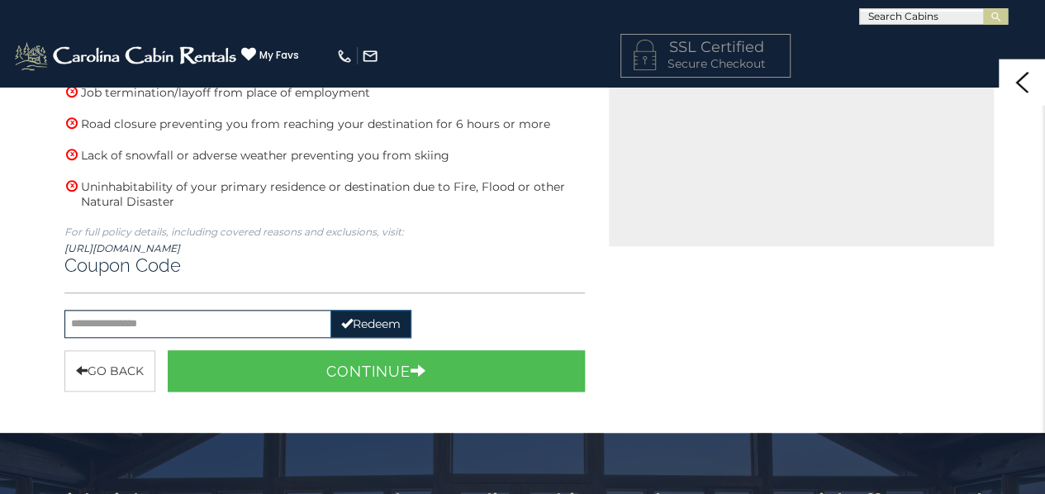
scroll to position [685, 0]
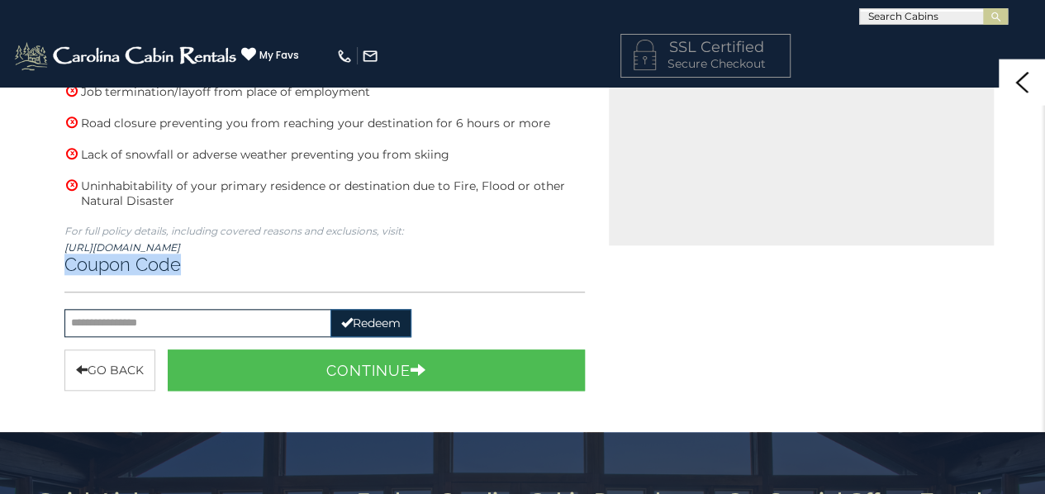
drag, startPoint x: 213, startPoint y: 251, endPoint x: 56, endPoint y: 260, distance: 157.2
click at [56, 260] on div "Coupon Code Redeem" at bounding box center [325, 295] width 546 height 83
copy div "Coupon Code"
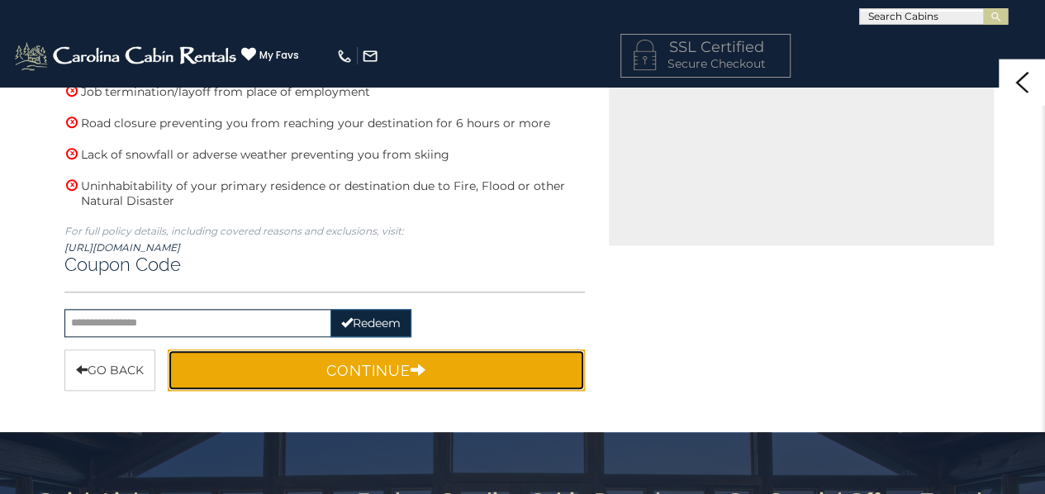
click at [394, 369] on button "Continue" at bounding box center [377, 369] width 418 height 41
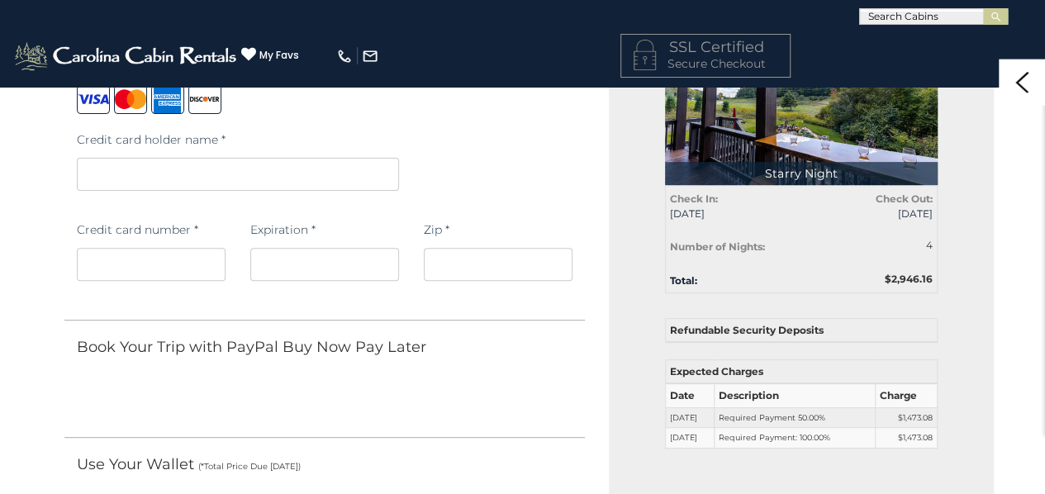
scroll to position [172, 0]
drag, startPoint x: 671, startPoint y: 330, endPoint x: 811, endPoint y: 344, distance: 140.3
click at [811, 344] on div "Booking Overview Starry Night Total: $2,946.16 Check In: 12/22/2025 Check Out: …" at bounding box center [801, 201] width 273 height 491
click at [813, 311] on div "Booking Overview Starry Night Total: $2,946.16 Check In: 12/22/2025 Check Out: …" at bounding box center [801, 201] width 273 height 491
click at [669, 406] on td "10/12/2025" at bounding box center [689, 416] width 49 height 21
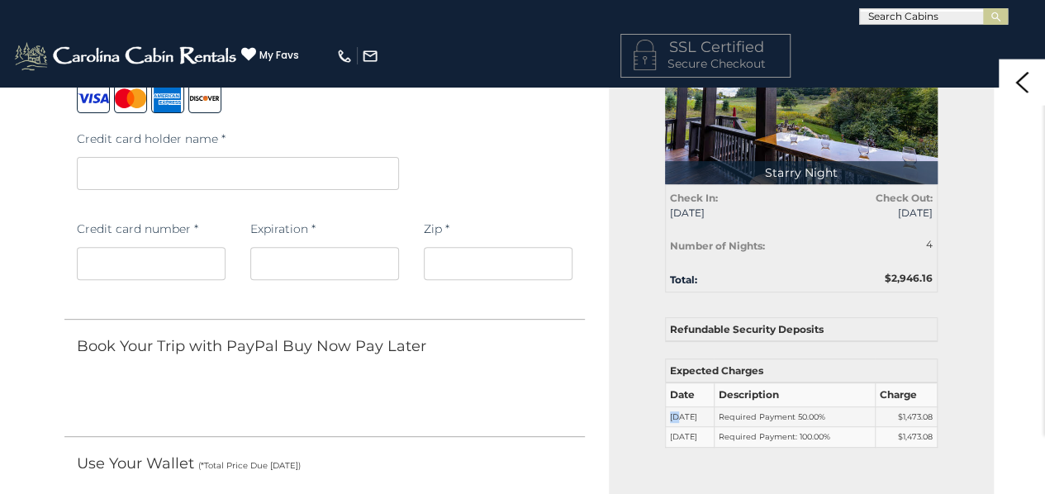
click at [669, 406] on td "10/12/2025" at bounding box center [689, 416] width 49 height 21
click at [814, 407] on td "Required Payment 50.00%" at bounding box center [794, 416] width 161 height 21
drag, startPoint x: 669, startPoint y: 432, endPoint x: 727, endPoint y: 436, distance: 58.0
click at [727, 436] on tr "11/22/2025 Required Payment: 100.00% $1,473.08" at bounding box center [801, 437] width 272 height 21
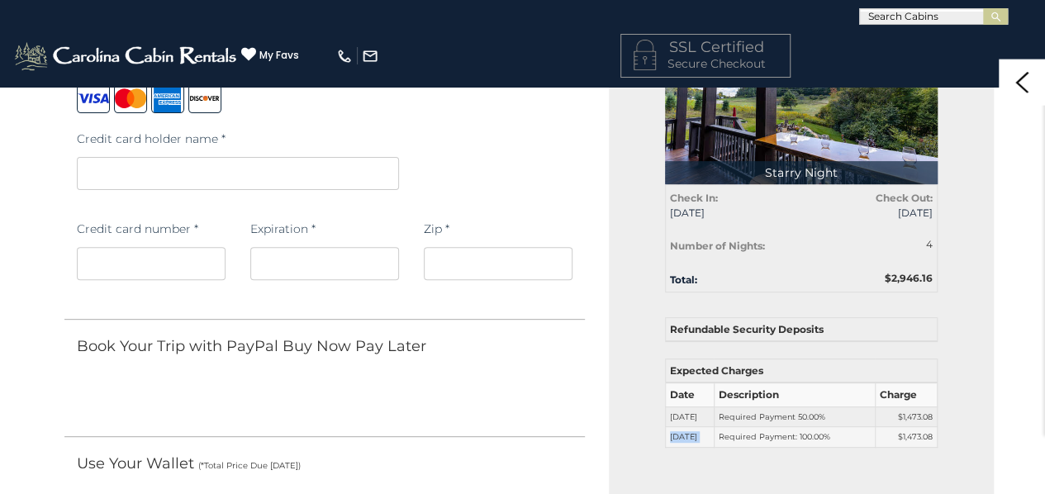
click at [714, 434] on td "11/22/2025" at bounding box center [689, 437] width 49 height 21
drag, startPoint x: 747, startPoint y: 435, endPoint x: 863, endPoint y: 434, distance: 115.6
click at [863, 434] on td "Required Payment: 100.00%" at bounding box center [794, 437] width 161 height 21
drag, startPoint x: 925, startPoint y: 411, endPoint x: 872, endPoint y: 402, distance: 53.6
click at [872, 402] on tbody "Date Description Charge 10/12/2025 Required Payment 50.00% $1,473.08 11/22/2025…" at bounding box center [801, 414] width 272 height 64
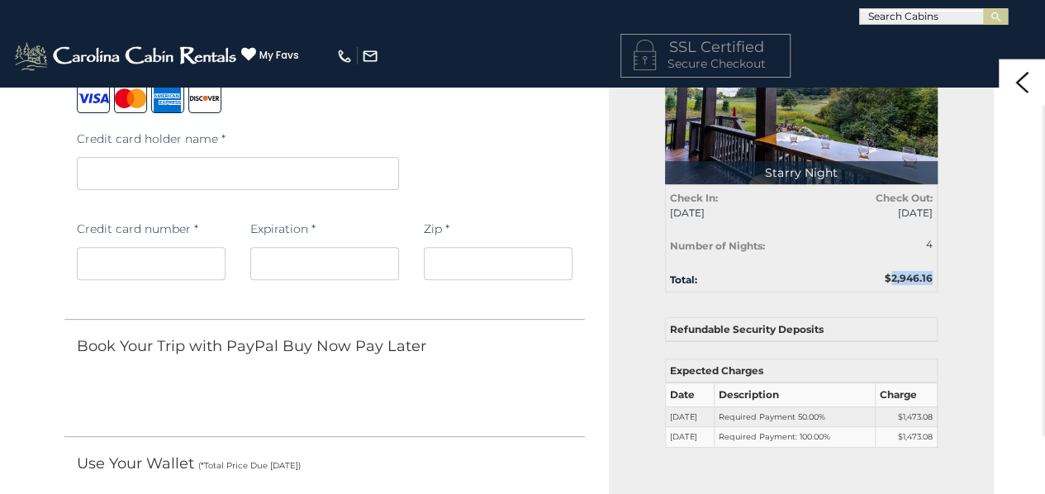
drag, startPoint x: 889, startPoint y: 285, endPoint x: 954, endPoint y: 275, distance: 65.2
click at [954, 275] on div "Booking Overview Starry Night Total: $2,946.16 Check In: 12/22/2025 Check Out: …" at bounding box center [801, 344] width 385 height 827
click at [894, 192] on strong "Check Out:" at bounding box center [903, 198] width 57 height 12
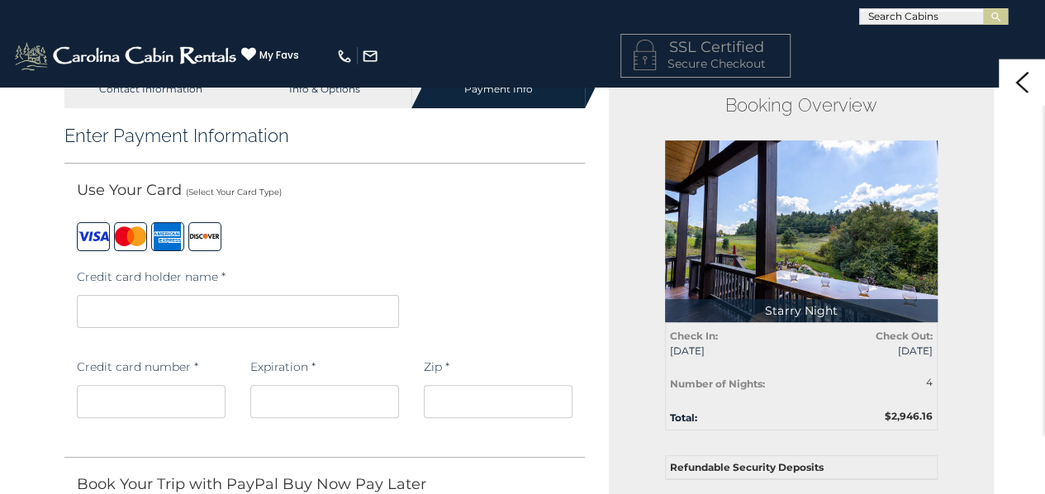
scroll to position [33, 0]
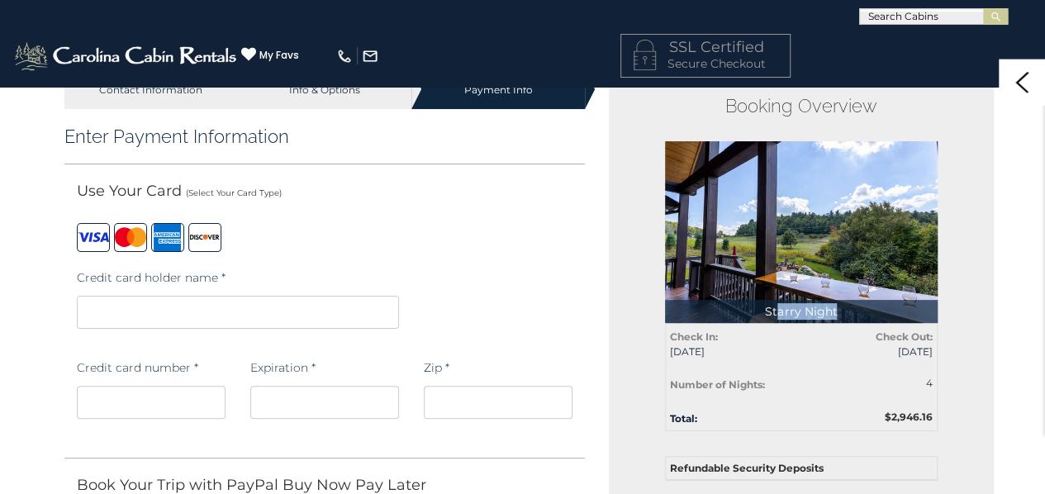
drag, startPoint x: 780, startPoint y: 316, endPoint x: 833, endPoint y: 315, distance: 53.7
click at [833, 315] on p "Starry Night" at bounding box center [801, 311] width 273 height 23
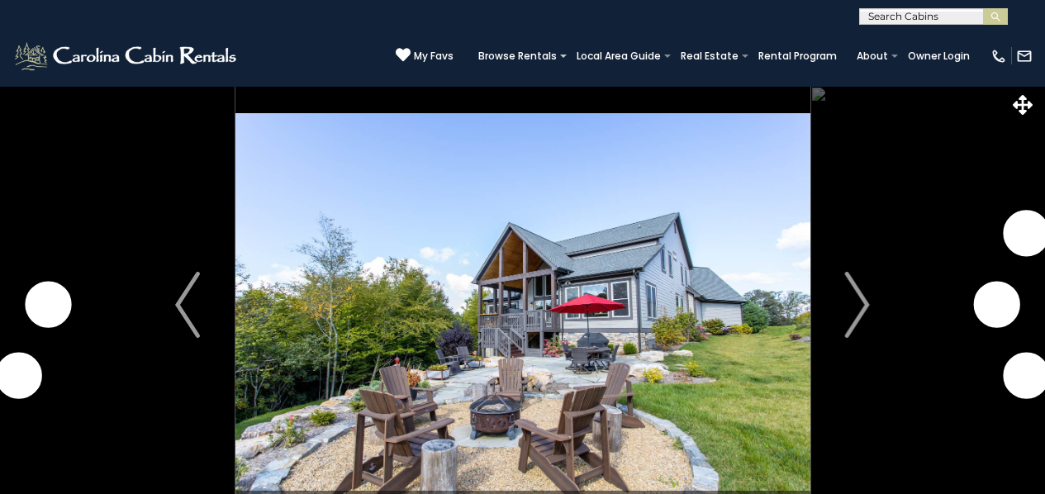
select select "**"
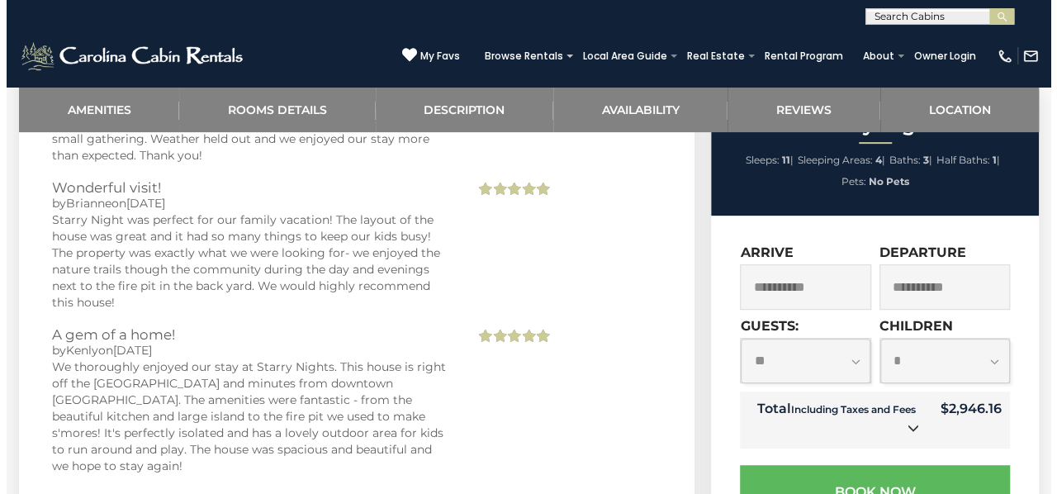
scroll to position [3344, 0]
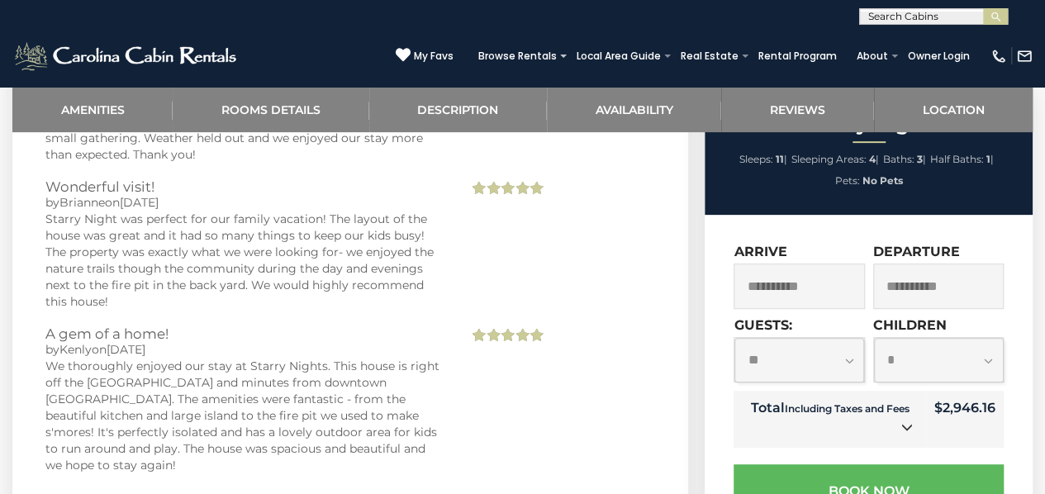
click at [903, 421] on icon at bounding box center [907, 427] width 12 height 12
